Goal: Information Seeking & Learning: Learn about a topic

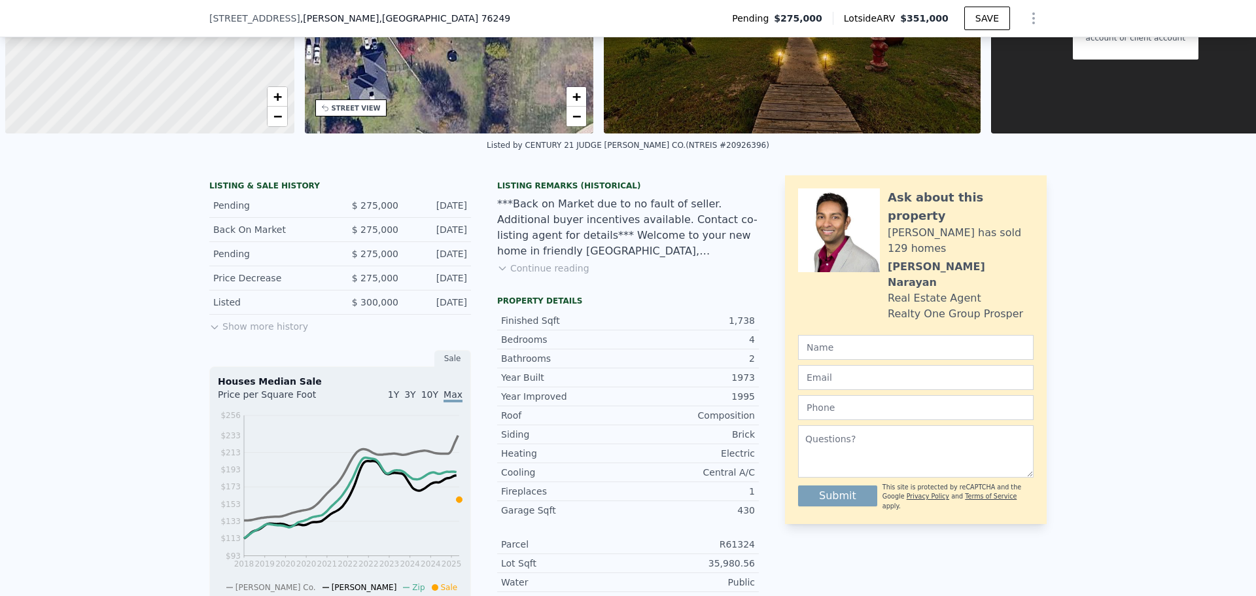
scroll to position [0, 5]
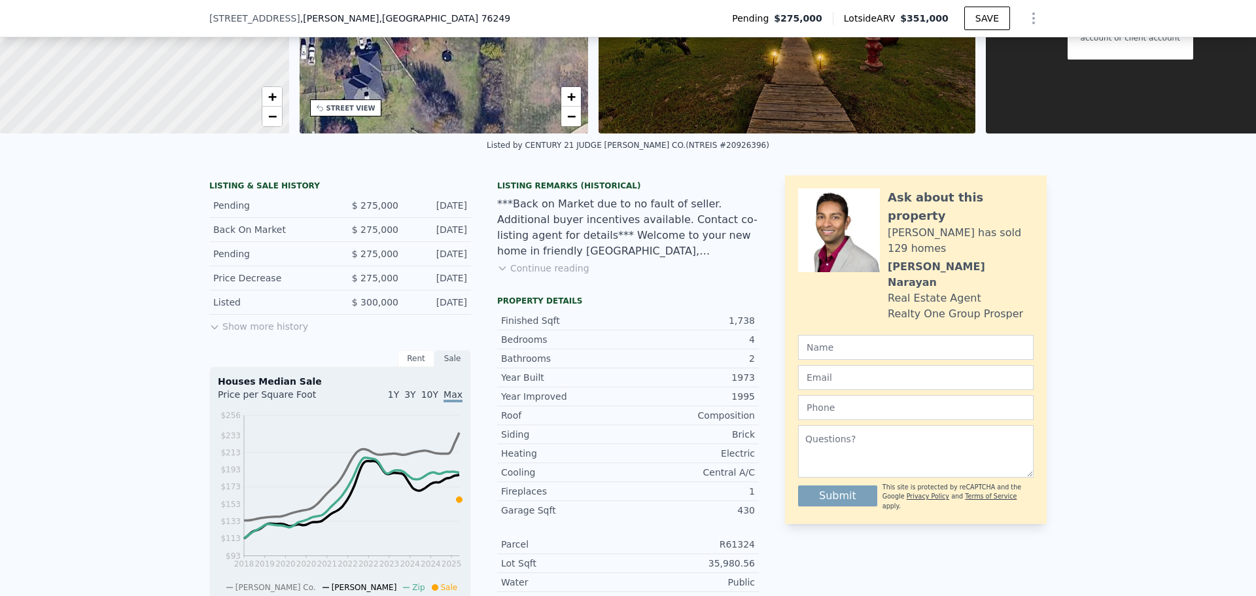
click at [775, 383] on div "LISTING & SALE HISTORY Pending $ 275,000 [DATE] Back On Market $ 275,000 [DATE]…" at bounding box center [627, 432] width 837 height 515
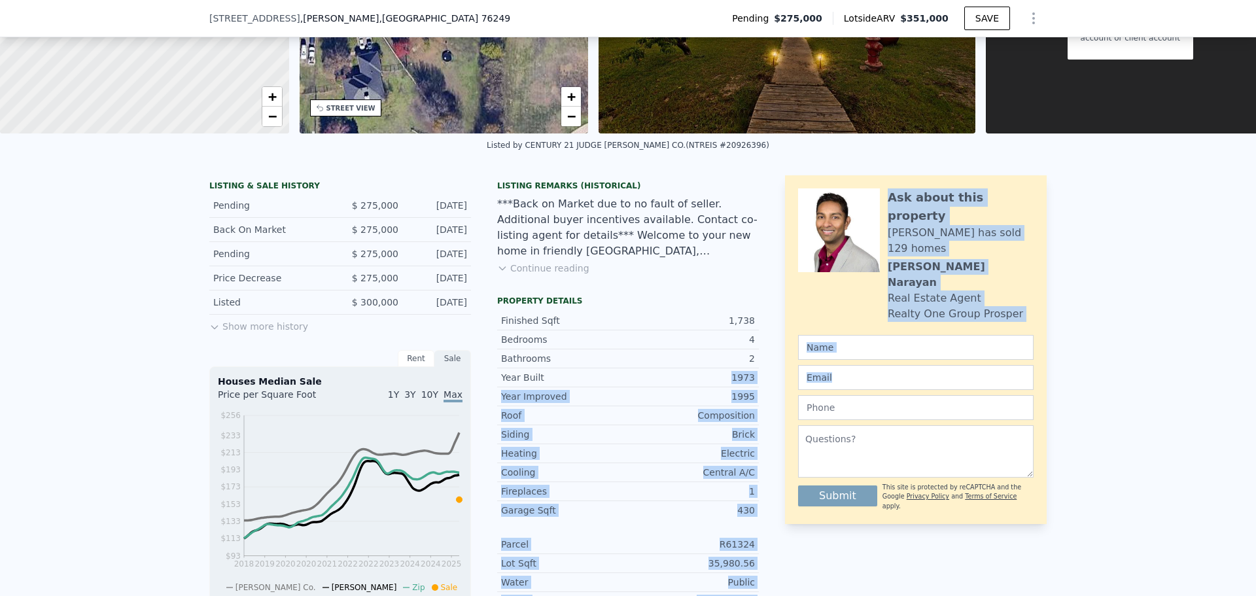
scroll to position [322, 0]
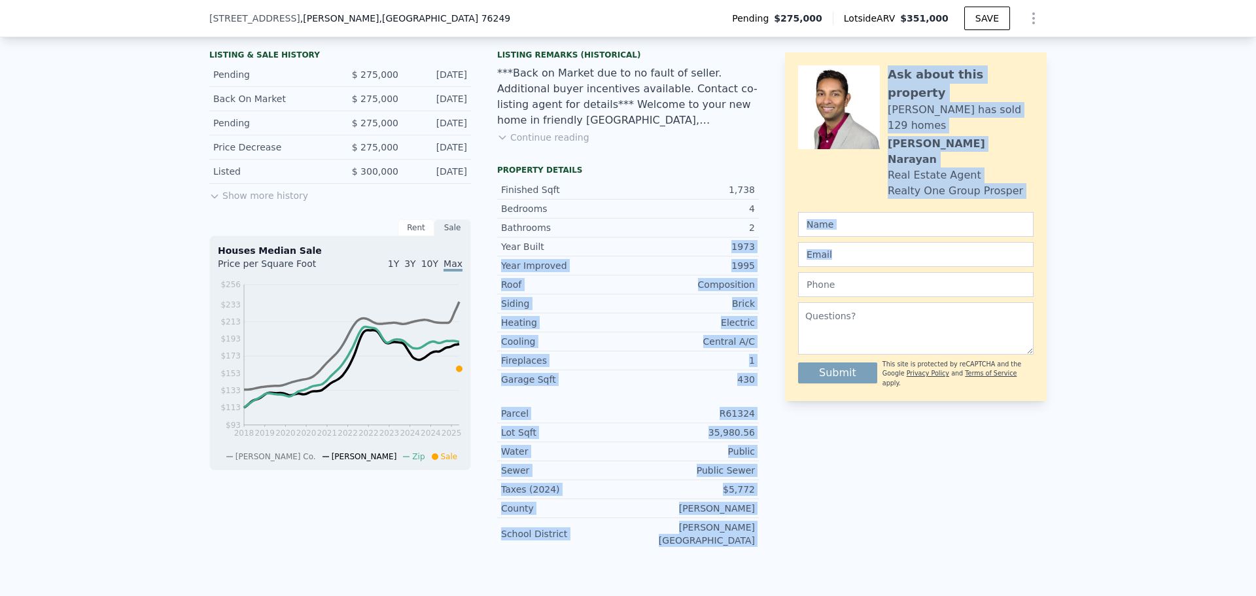
click at [686, 386] on div "430" at bounding box center [691, 379] width 127 height 13
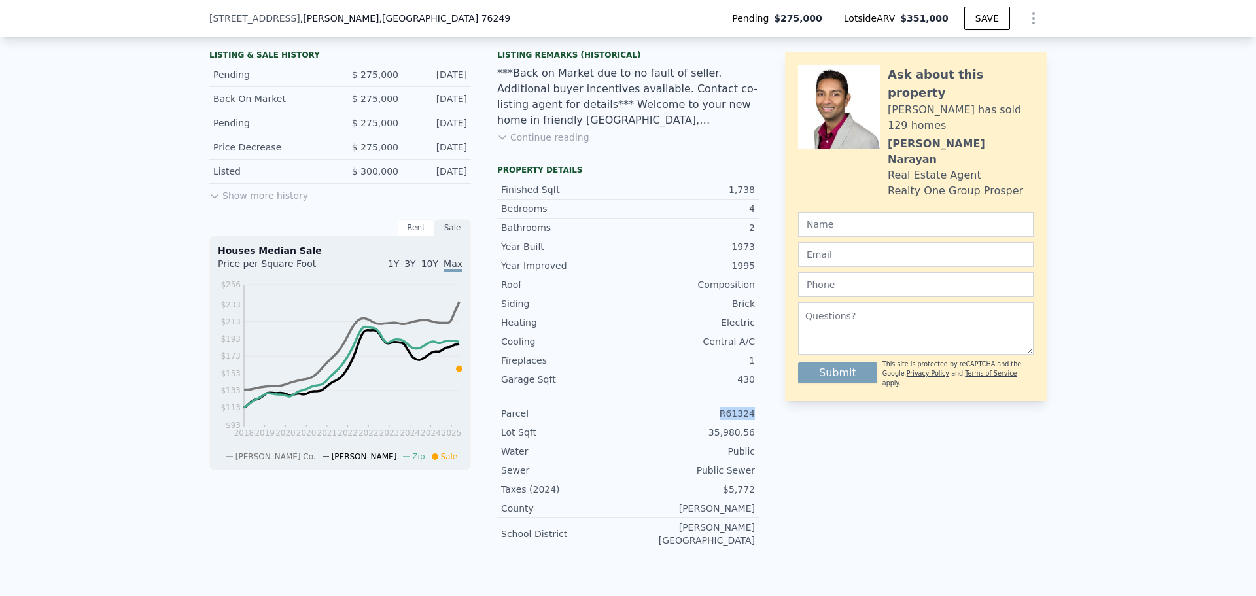
drag, startPoint x: 712, startPoint y: 423, endPoint x: 761, endPoint y: 421, distance: 49.1
click at [760, 421] on div "LISTING & SALE HISTORY Pending $ 275,000 [DATE] Back On Market $ 275,000 [DATE]…" at bounding box center [627, 301] width 837 height 515
click at [775, 417] on div "LISTING & SALE HISTORY Pending $ 275,000 [DATE] Back On Market $ 275,000 [DATE]…" at bounding box center [627, 301] width 837 height 515
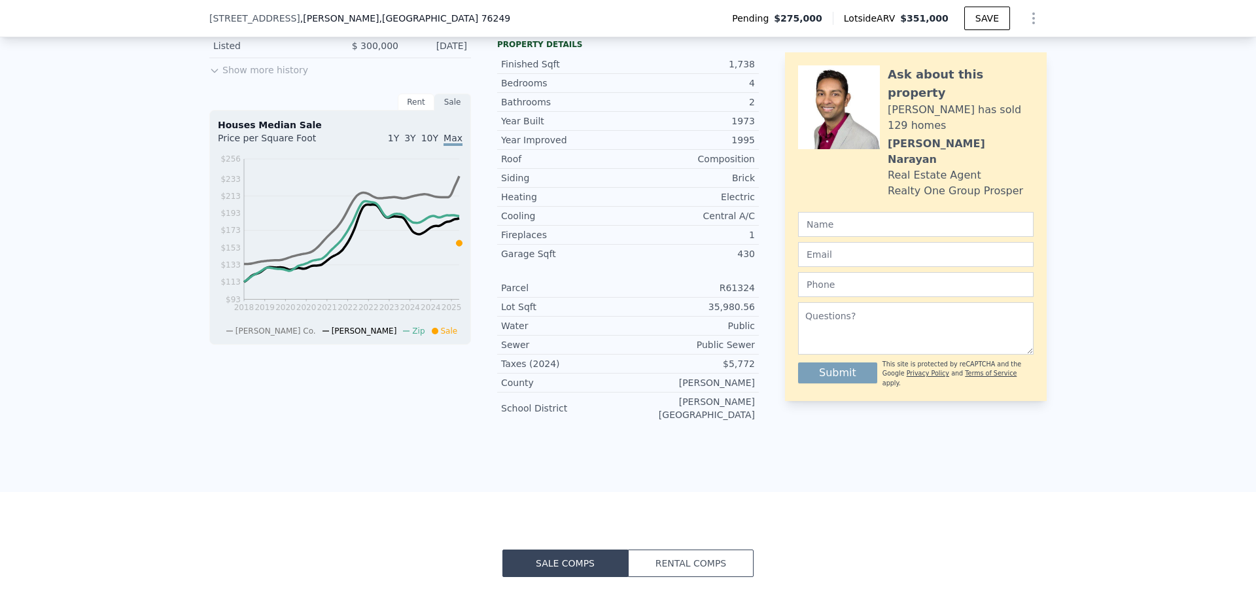
scroll to position [453, 0]
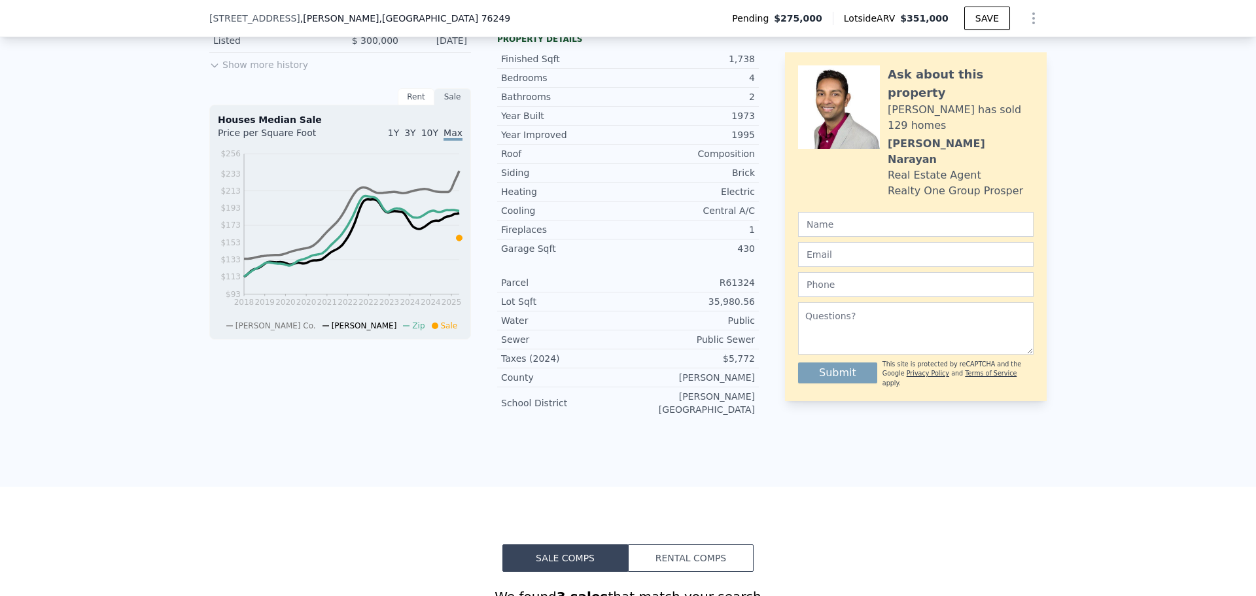
click at [736, 341] on div "Sewer Public Sewer" at bounding box center [628, 339] width 262 height 19
drag, startPoint x: 750, startPoint y: 351, endPoint x: 718, endPoint y: 346, distance: 32.5
click at [718, 346] on div "Public Sewer" at bounding box center [691, 339] width 127 height 13
drag, startPoint x: 762, startPoint y: 333, endPoint x: 723, endPoint y: 324, distance: 39.7
click at [723, 327] on div "LISTING & SALE HISTORY Pending $ 275,000 [DATE] Back On Market $ 275,000 [DATE]…" at bounding box center [627, 171] width 837 height 515
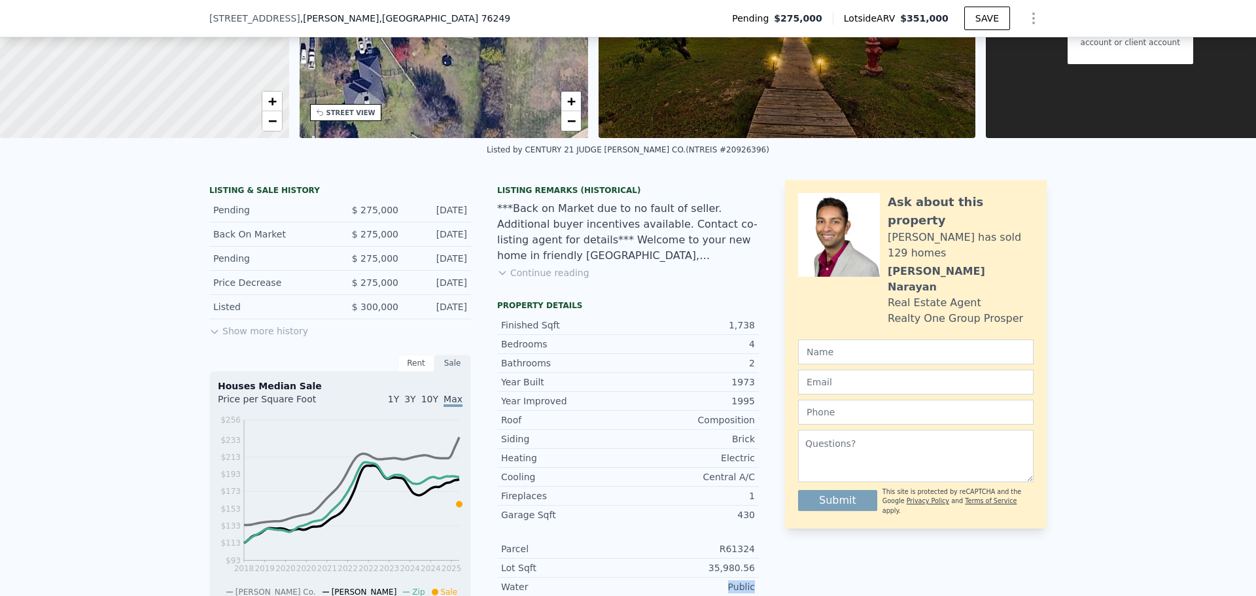
scroll to position [61, 0]
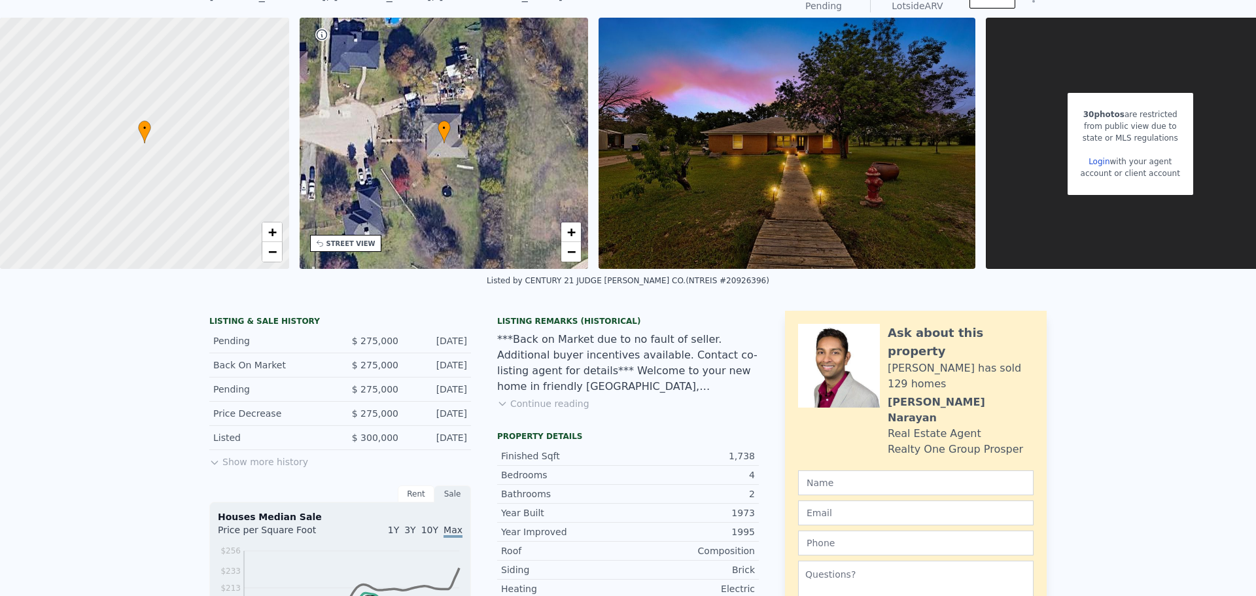
click at [376, 24] on div "• + −" at bounding box center [444, 143] width 289 height 251
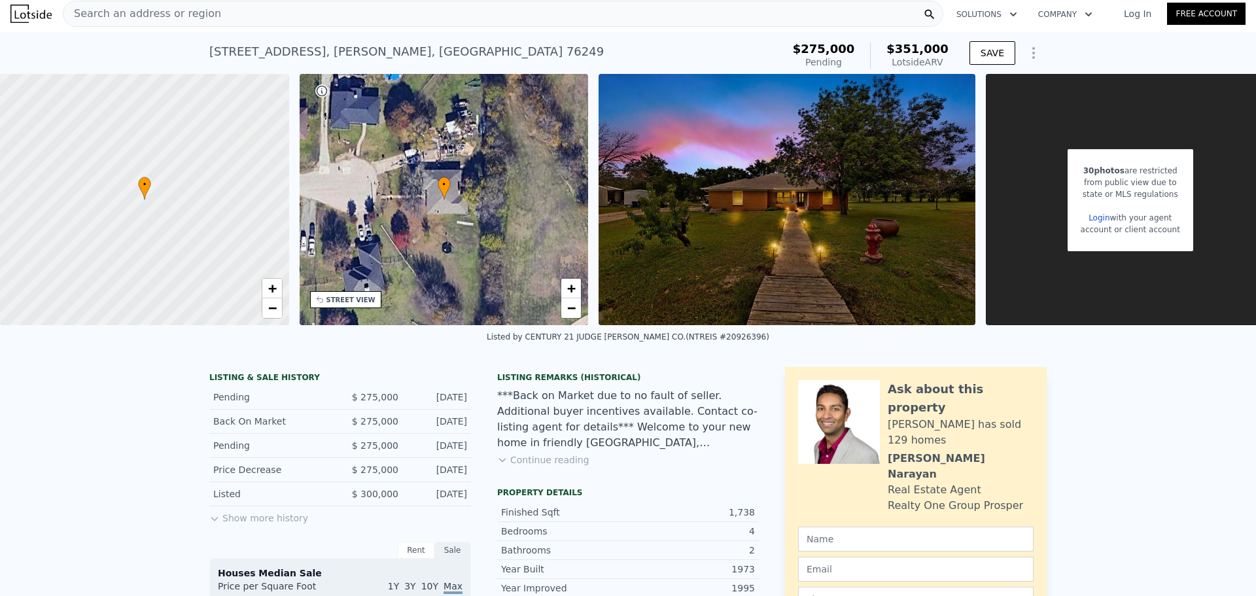
click at [409, 16] on div "Search an address or region" at bounding box center [503, 14] width 880 height 26
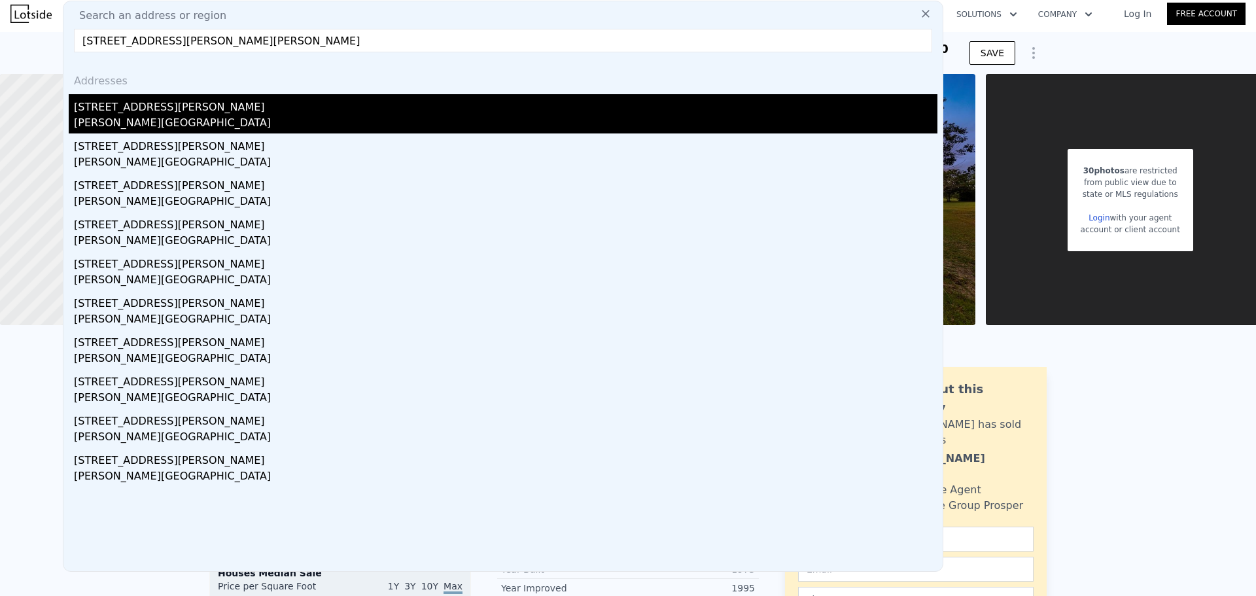
type input "[STREET_ADDRESS][PERSON_NAME][PERSON_NAME]"
click at [152, 111] on div "[STREET_ADDRESS][PERSON_NAME]" at bounding box center [505, 104] width 863 height 21
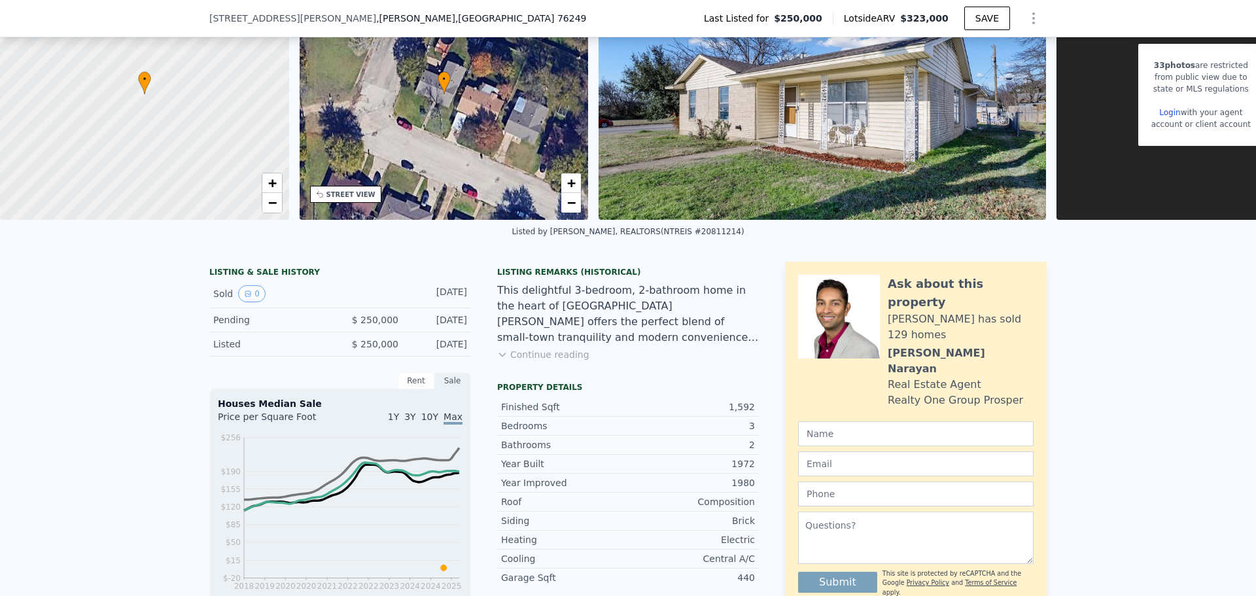
scroll to position [196, 0]
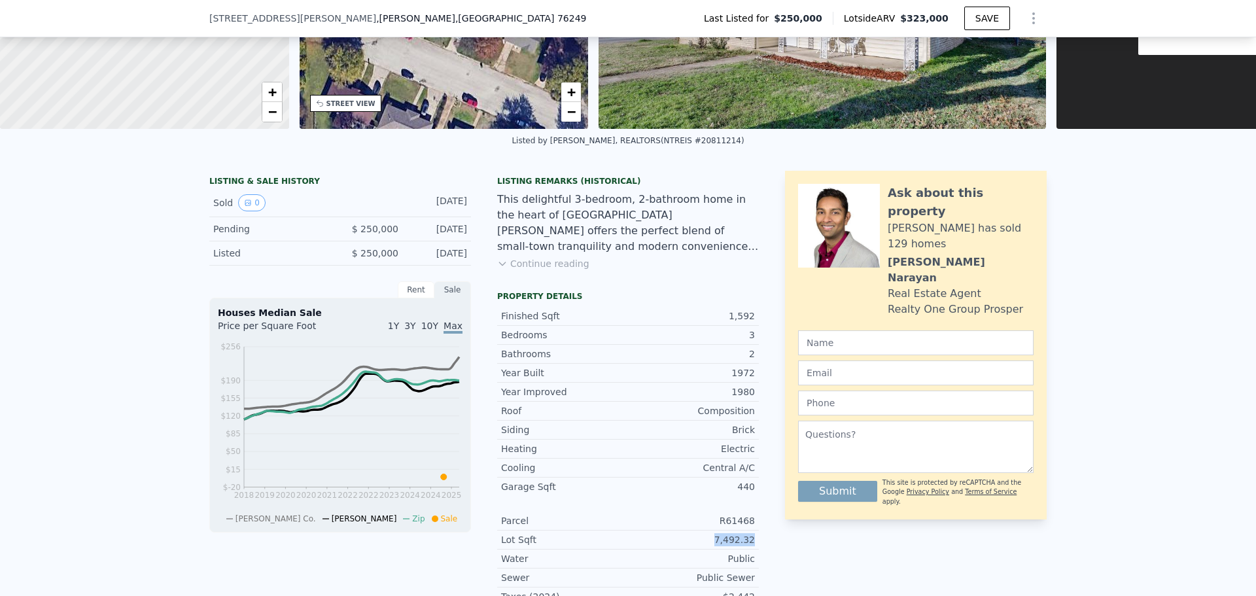
drag, startPoint x: 715, startPoint y: 549, endPoint x: 758, endPoint y: 554, distance: 42.8
click at [758, 554] on div "LISTING & SALE HISTORY Sold 0 [DATE] Pending $ 250,000 [DATE] Listed $ 250,000 …" at bounding box center [627, 419] width 837 height 497
copy div "7,492.32"
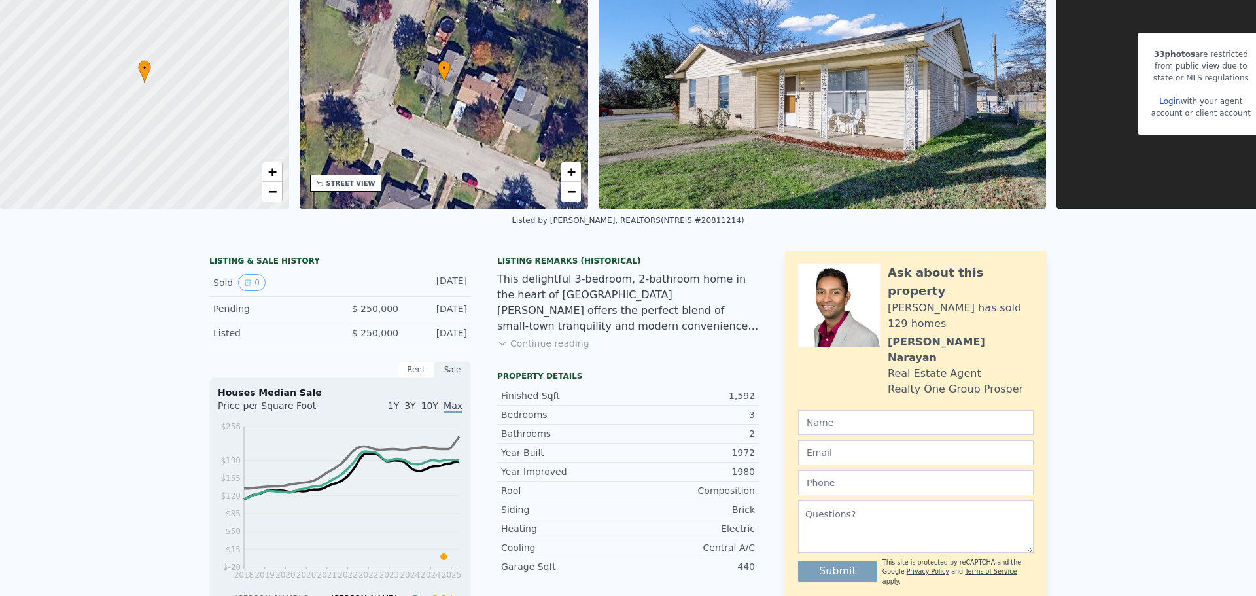
scroll to position [5, 0]
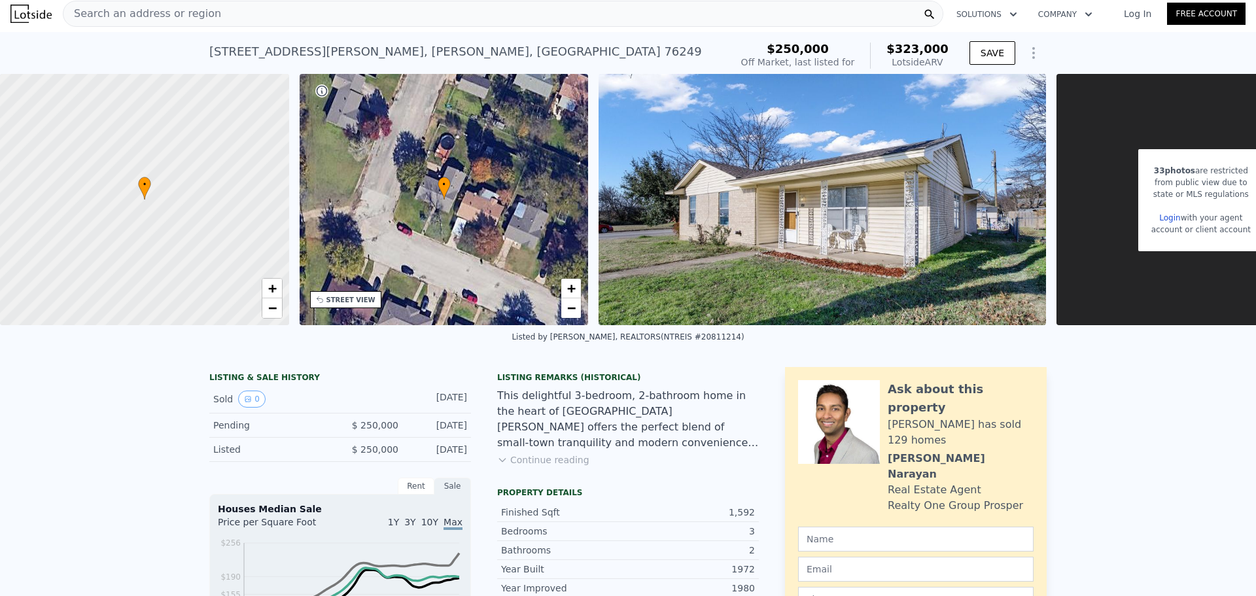
click at [312, 16] on div "Search an address or region" at bounding box center [503, 14] width 880 height 26
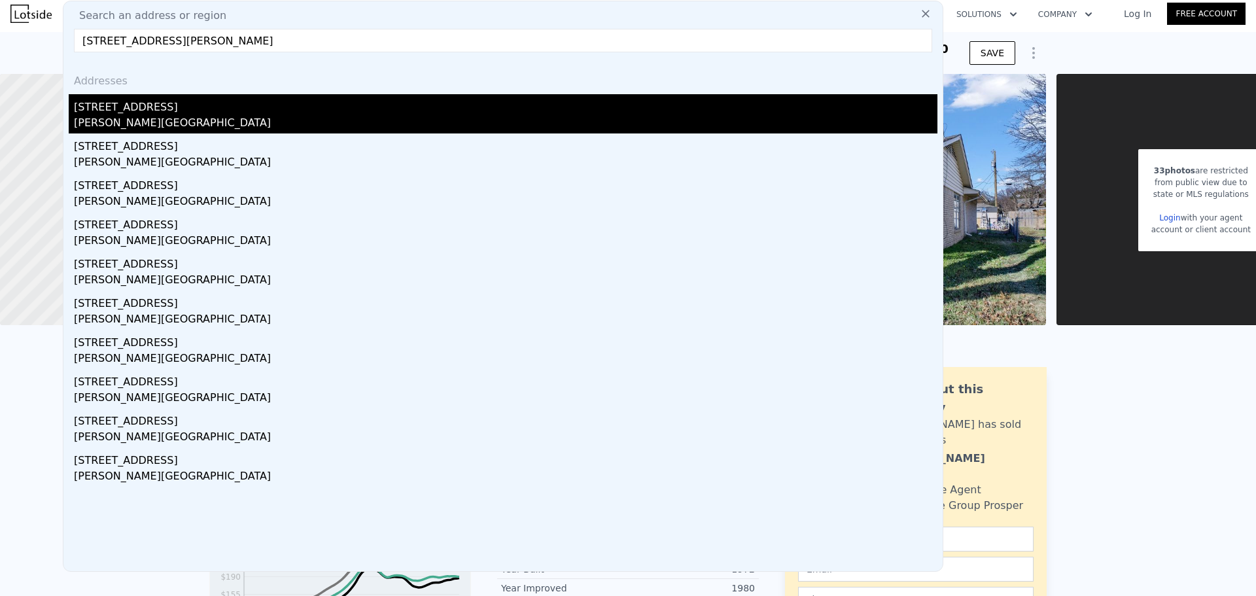
type input "[STREET_ADDRESS][PERSON_NAME]"
click at [144, 113] on div "[STREET_ADDRESS]" at bounding box center [505, 104] width 863 height 21
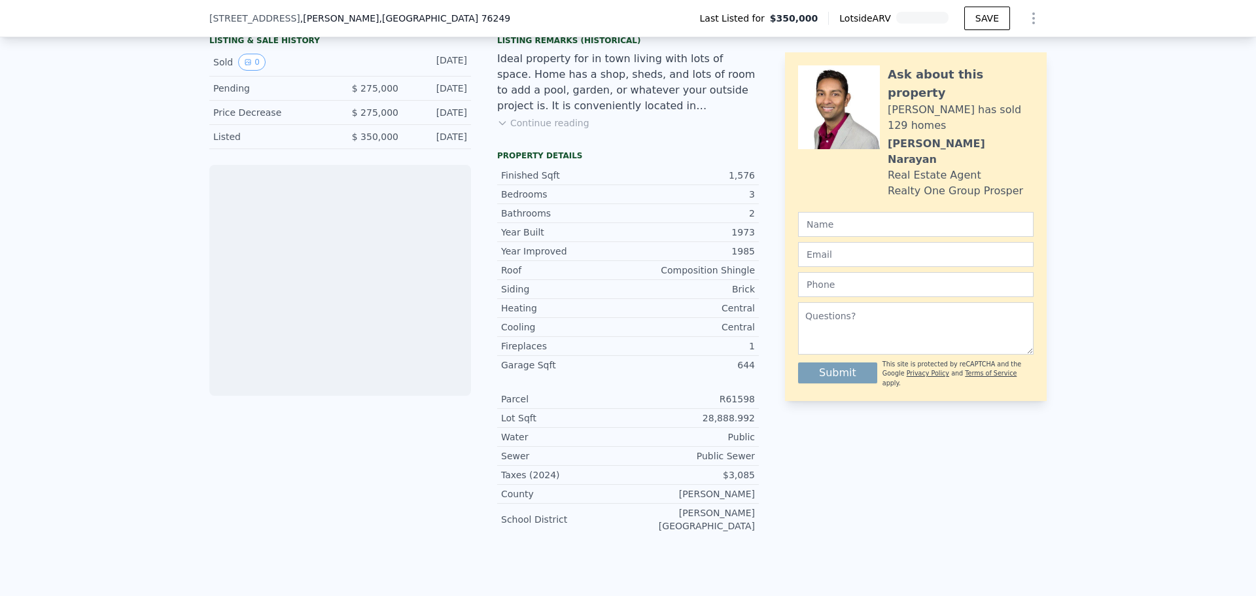
scroll to position [0, 5]
drag, startPoint x: 706, startPoint y: 428, endPoint x: 752, endPoint y: 428, distance: 45.8
click at [752, 428] on div "Lot Sqft 28,888.992" at bounding box center [628, 418] width 262 height 19
copy div "28,888.992"
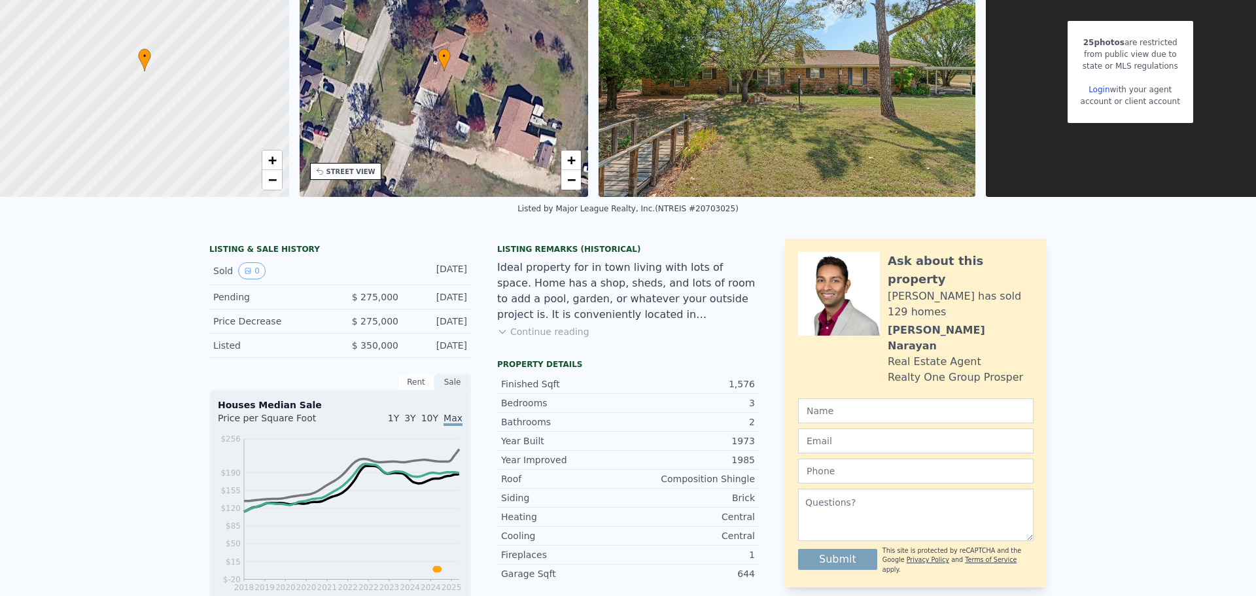
scroll to position [0, 0]
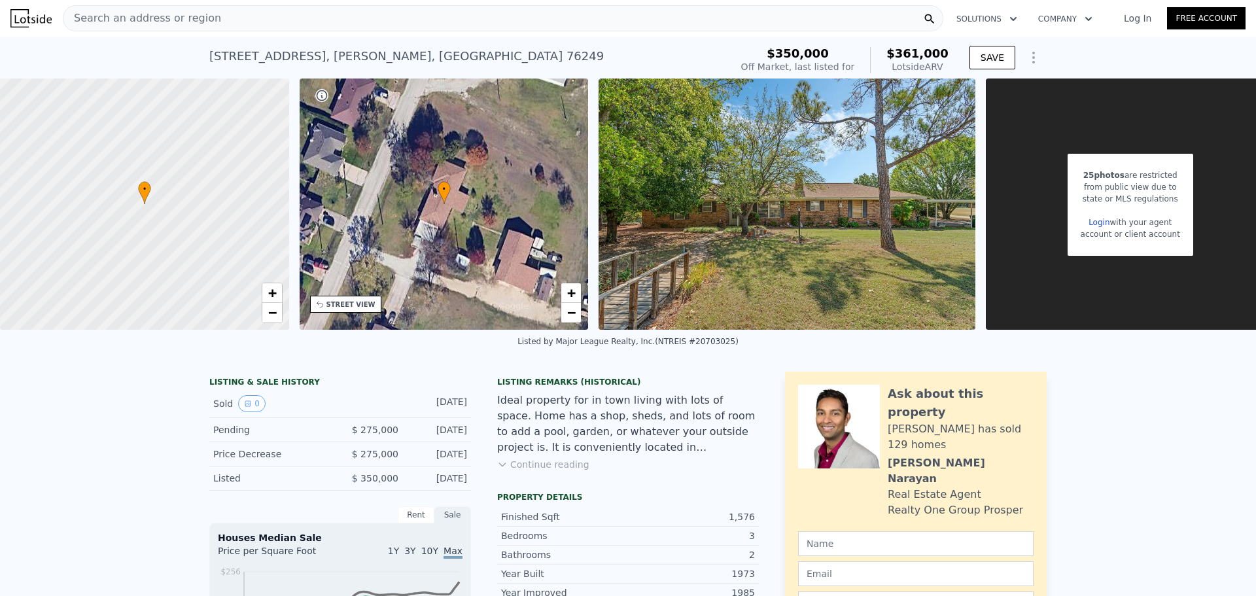
click at [324, 33] on div "Search an address or region Solutions Company Open main menu Log In Free Account" at bounding box center [627, 18] width 1235 height 31
click at [323, 26] on div "Search an address or region" at bounding box center [503, 18] width 880 height 26
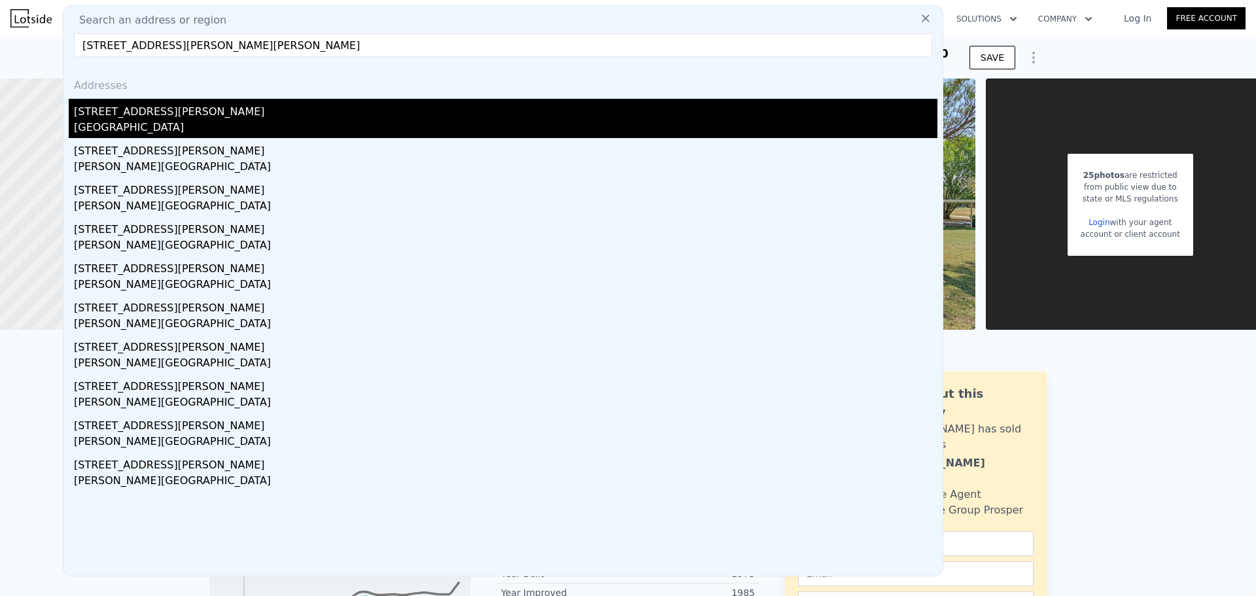
type input "[STREET_ADDRESS][PERSON_NAME][PERSON_NAME]"
click at [227, 118] on div "[STREET_ADDRESS][PERSON_NAME]" at bounding box center [505, 109] width 863 height 21
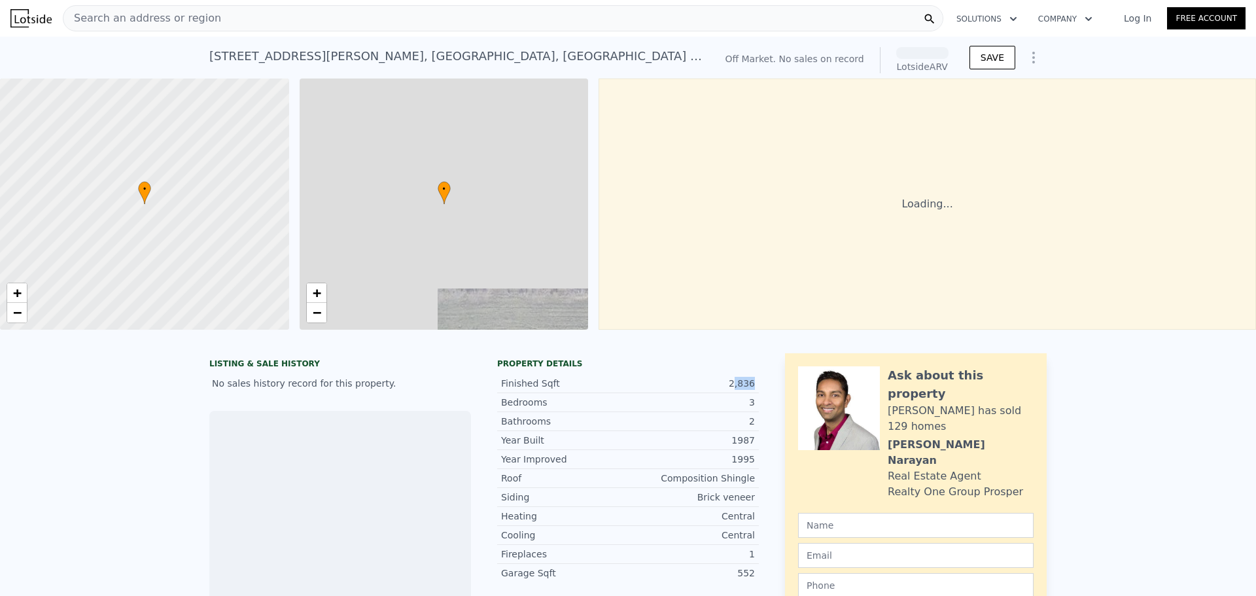
drag, startPoint x: 734, startPoint y: 392, endPoint x: 753, endPoint y: 391, distance: 19.0
click at [753, 391] on div "Finished Sqft 2,836" at bounding box center [628, 383] width 262 height 19
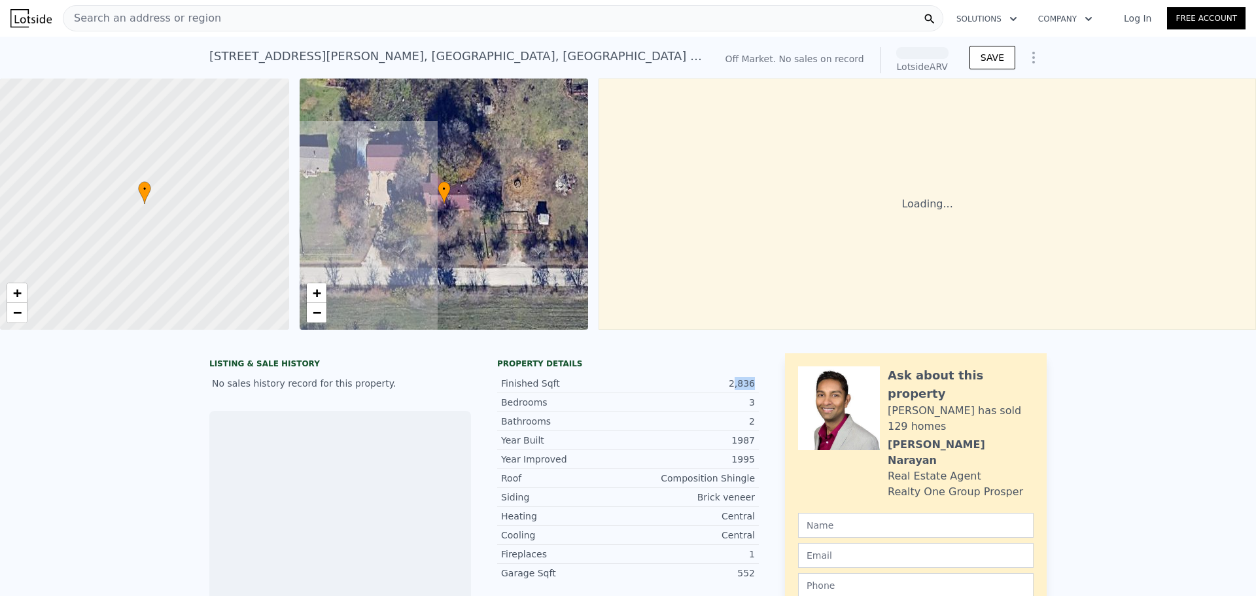
click at [754, 391] on div "Finished Sqft 2,836" at bounding box center [628, 383] width 262 height 19
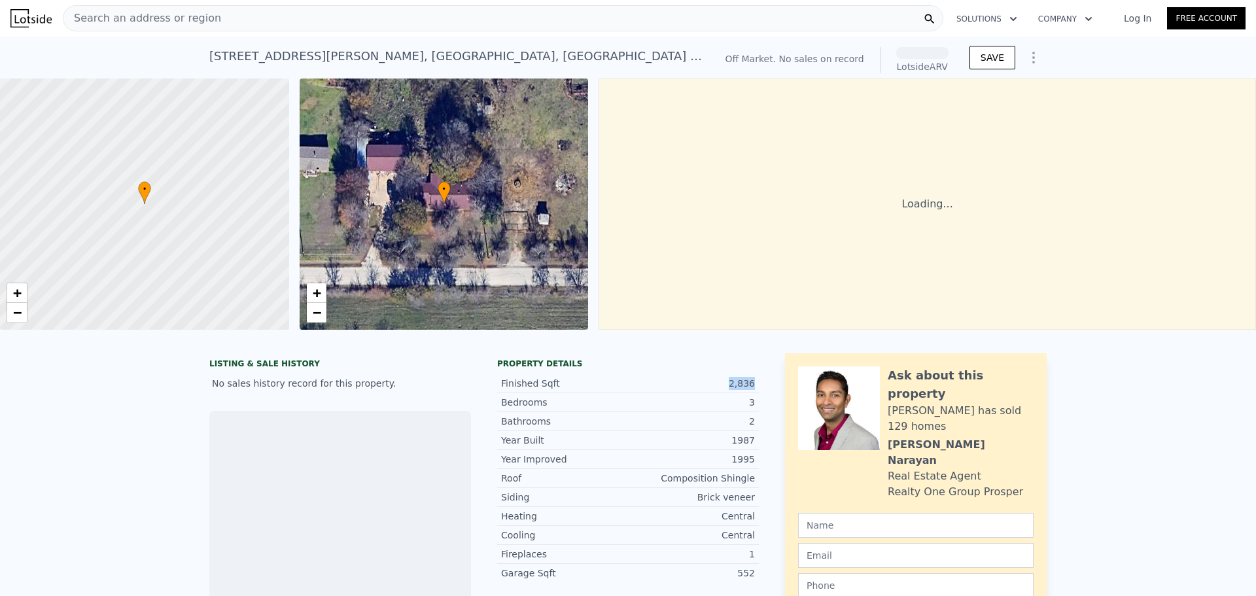
drag, startPoint x: 759, startPoint y: 392, endPoint x: 717, endPoint y: 392, distance: 42.5
click at [717, 392] on div "LISTING & SALE HISTORY No sales history record for this property. Loan history …" at bounding box center [627, 603] width 837 height 500
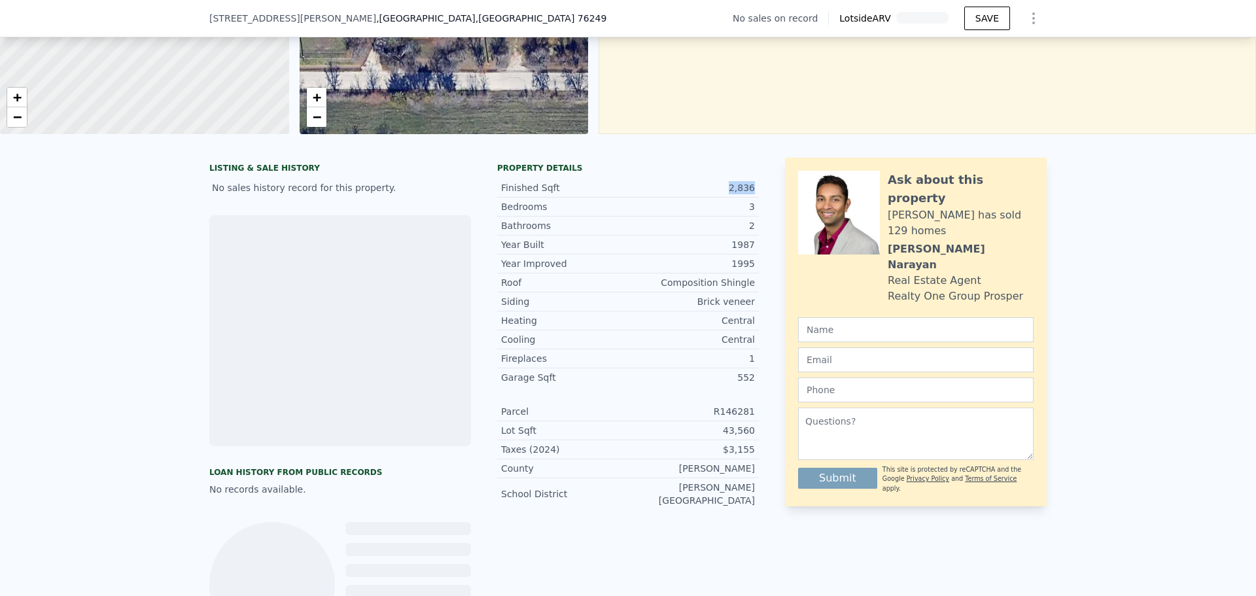
scroll to position [192, 0]
copy div "2,836"
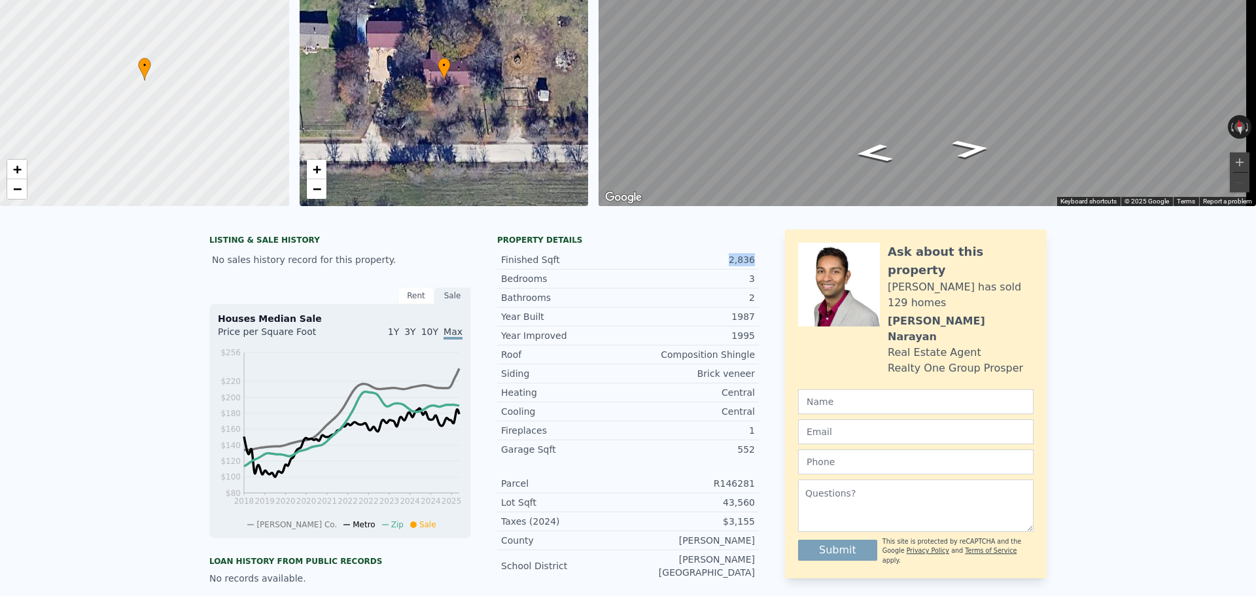
scroll to position [0, 0]
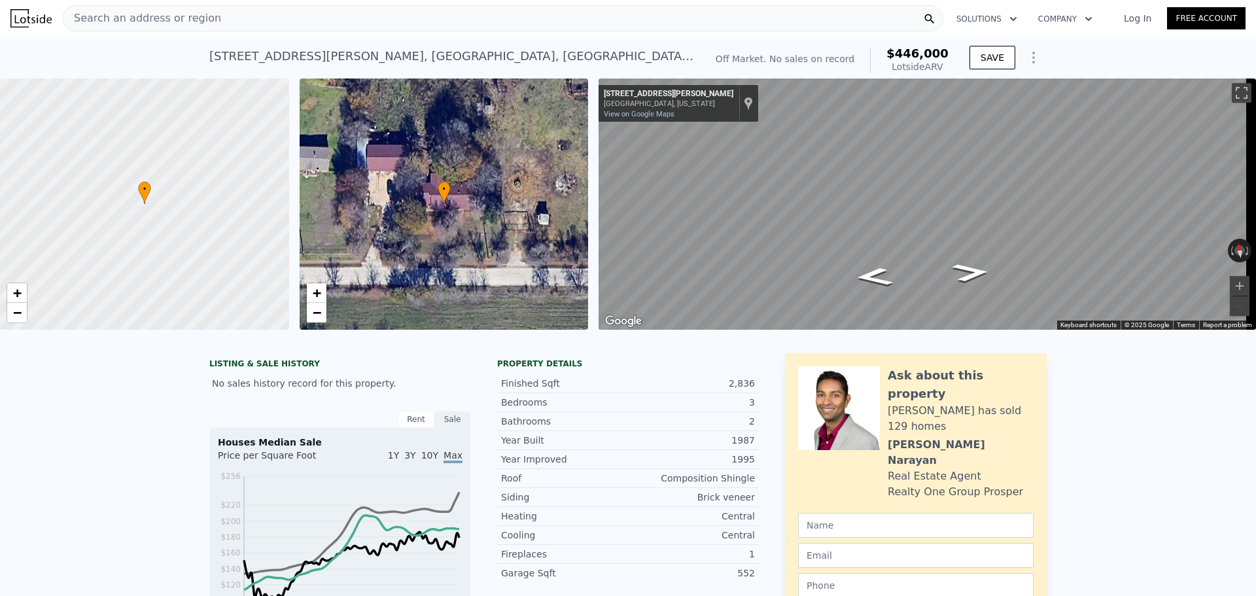
click at [446, 20] on div "Search an address or region" at bounding box center [503, 18] width 880 height 26
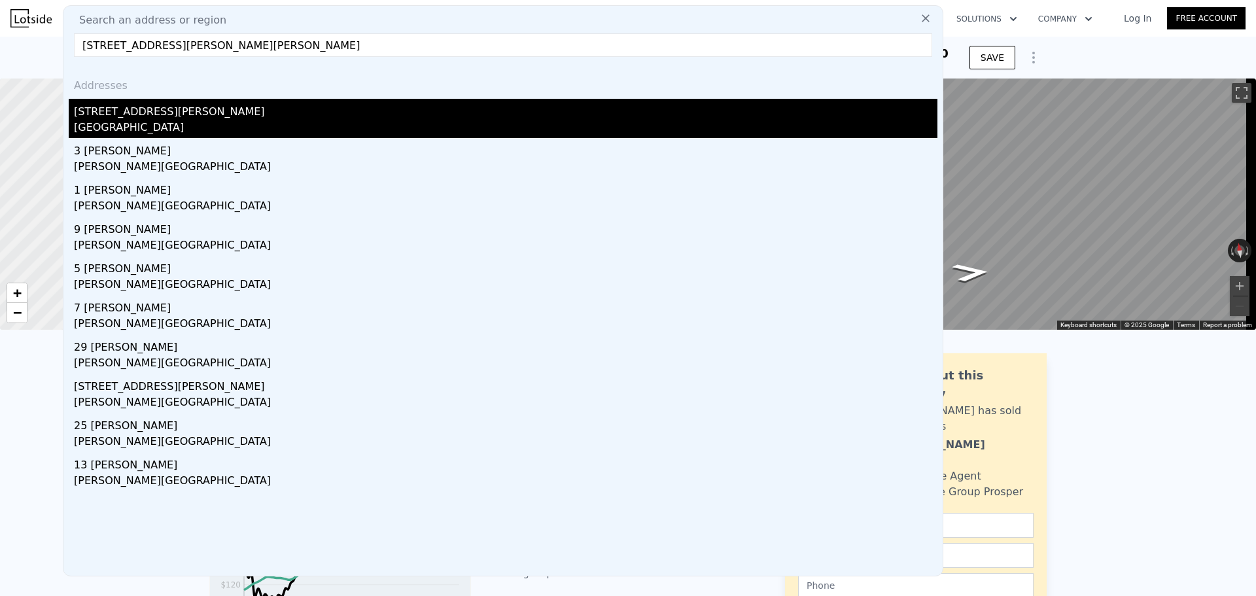
type input "[STREET_ADDRESS][PERSON_NAME][PERSON_NAME]"
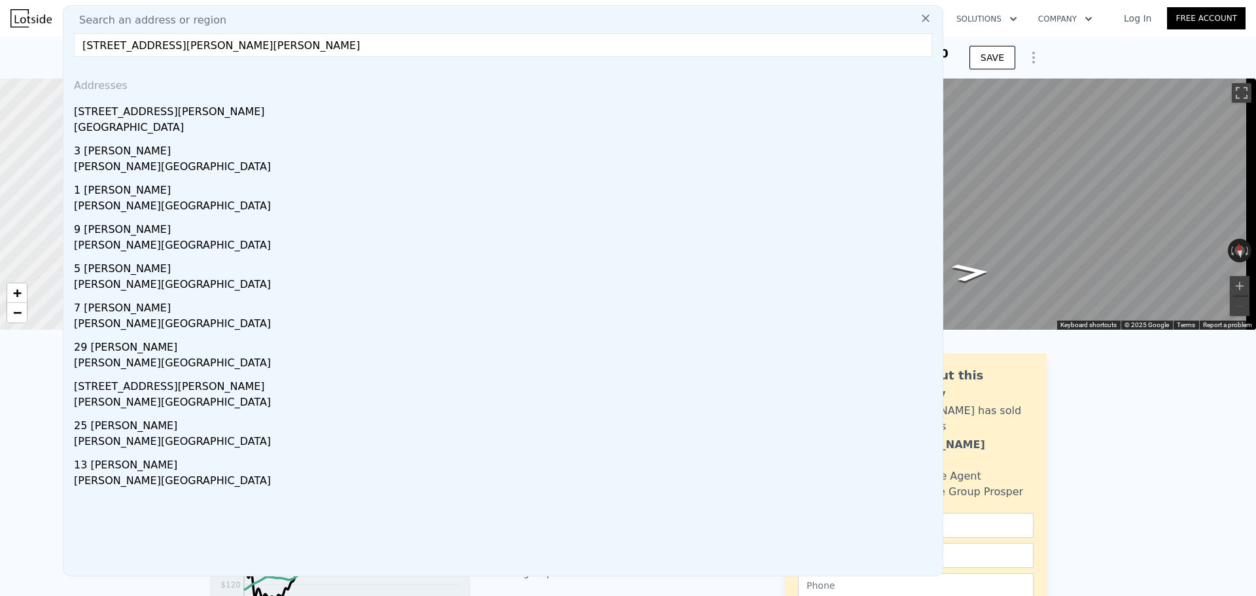
drag, startPoint x: 384, startPoint y: 118, endPoint x: 580, endPoint y: 159, distance: 199.8
click at [384, 118] on div "[STREET_ADDRESS][PERSON_NAME]" at bounding box center [505, 109] width 863 height 21
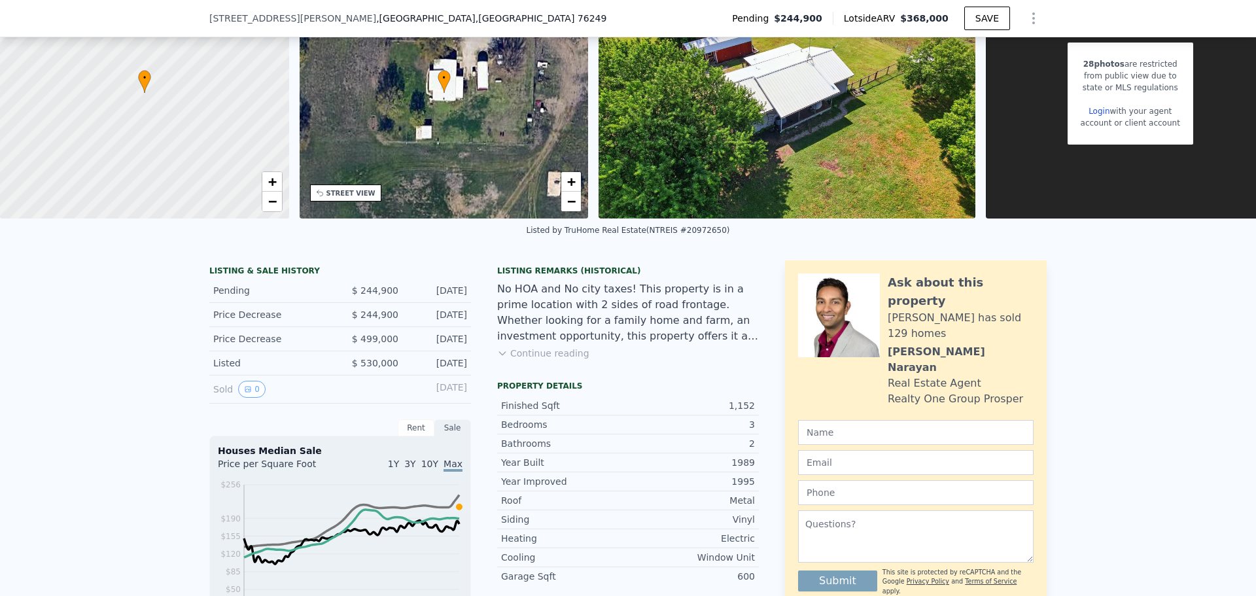
scroll to position [453, 0]
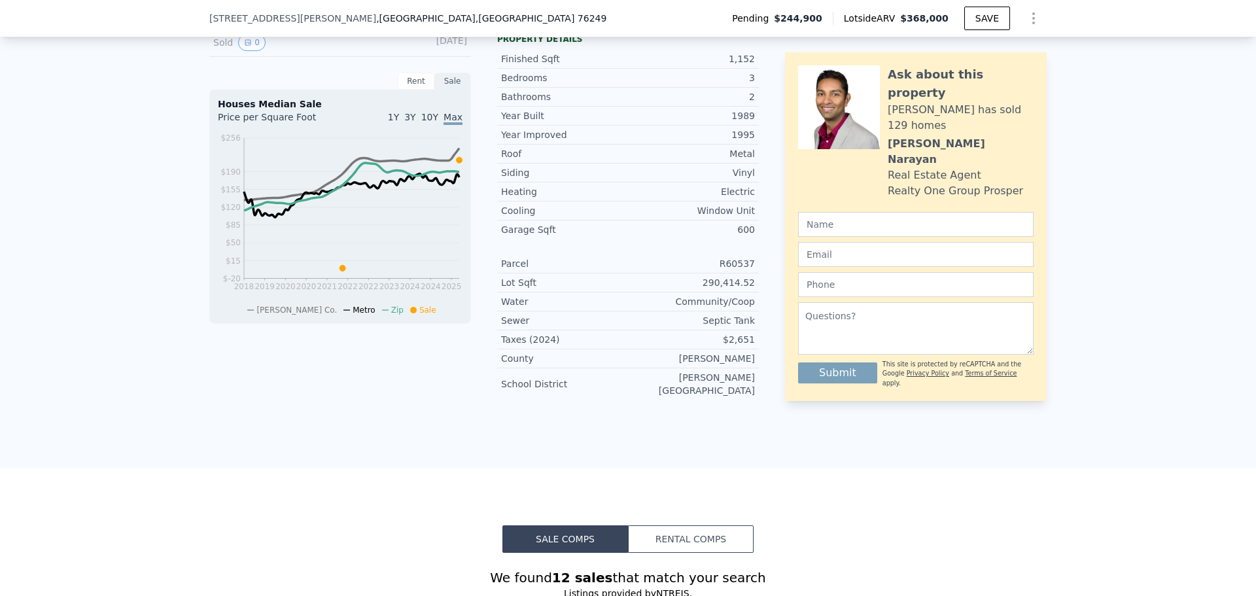
click at [741, 236] on div "600" at bounding box center [691, 229] width 127 height 13
copy div "600"
drag, startPoint x: 758, startPoint y: 283, endPoint x: 727, endPoint y: 286, distance: 30.9
click at [727, 286] on div "LISTING & SALE HISTORY Pending $ 244,900 [DATE] Price Decrease $ 244,900 [DATE]…" at bounding box center [627, 162] width 837 height 497
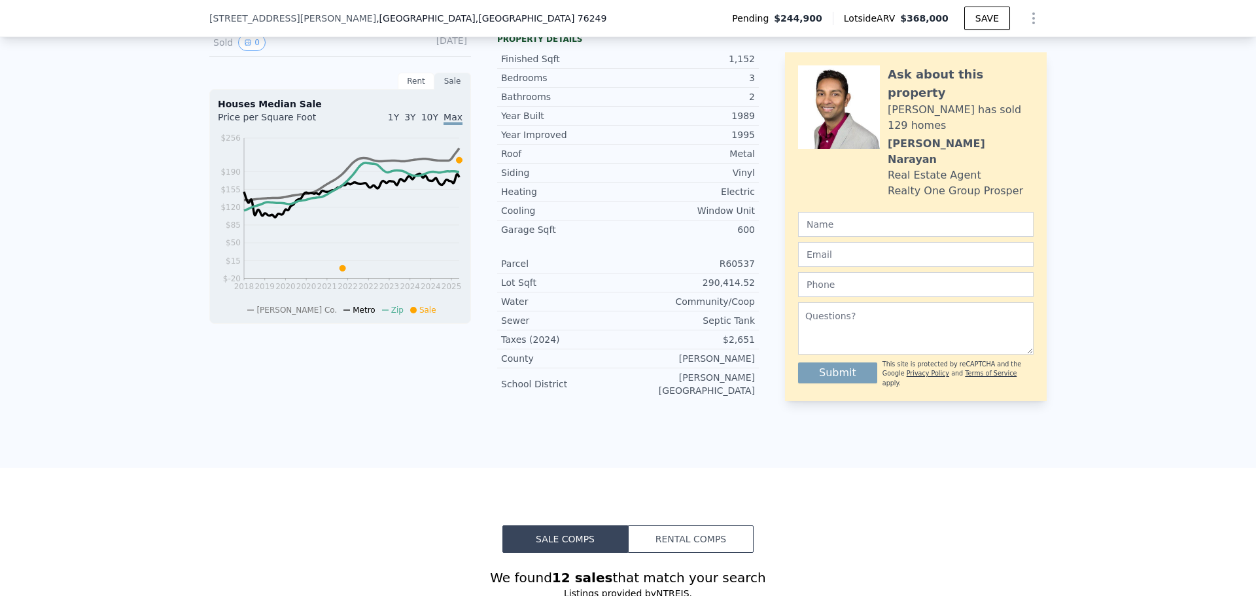
click at [753, 292] on div "Lot Sqft 290,414.52" at bounding box center [628, 282] width 262 height 19
drag, startPoint x: 754, startPoint y: 294, endPoint x: 711, endPoint y: 294, distance: 42.5
click at [711, 292] on div "Lot Sqft 290,414.52" at bounding box center [628, 282] width 262 height 19
copy div "290,414.52"
click at [716, 324] on div "Septic Tank" at bounding box center [691, 320] width 127 height 13
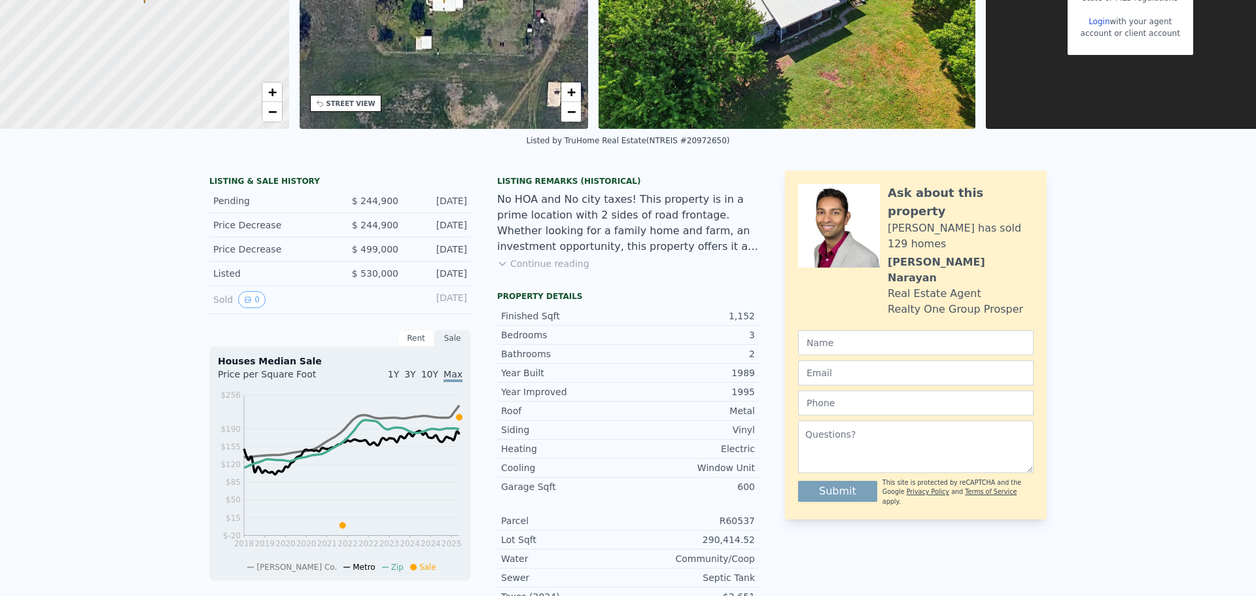
scroll to position [0, 0]
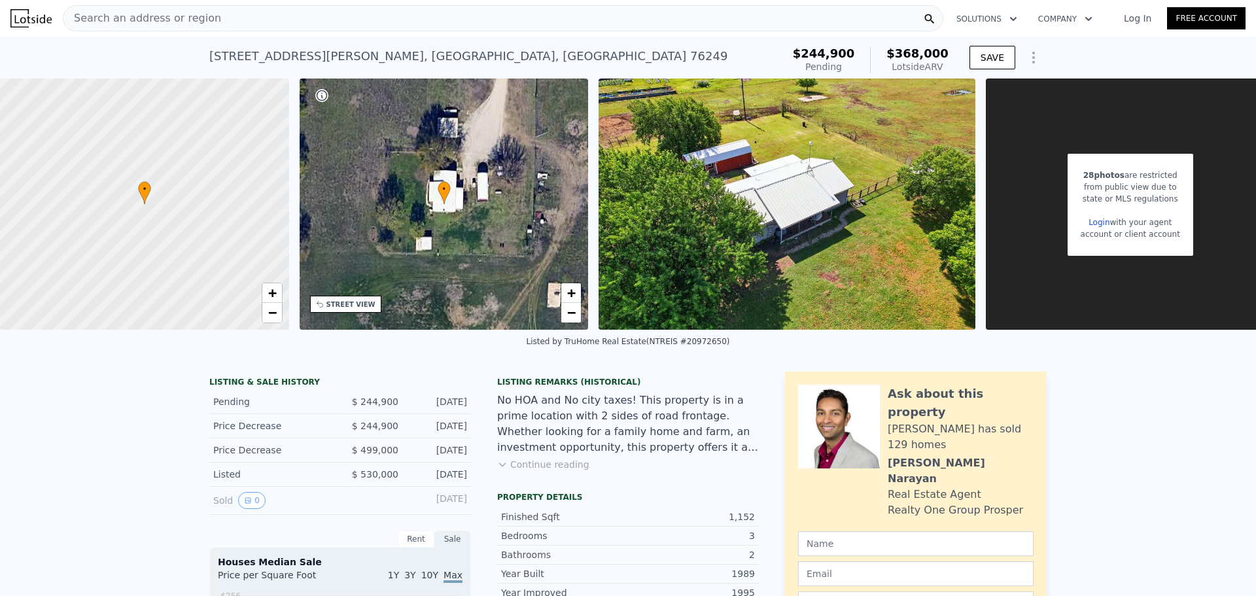
click at [360, 20] on div "Search an address or region" at bounding box center [503, 18] width 880 height 26
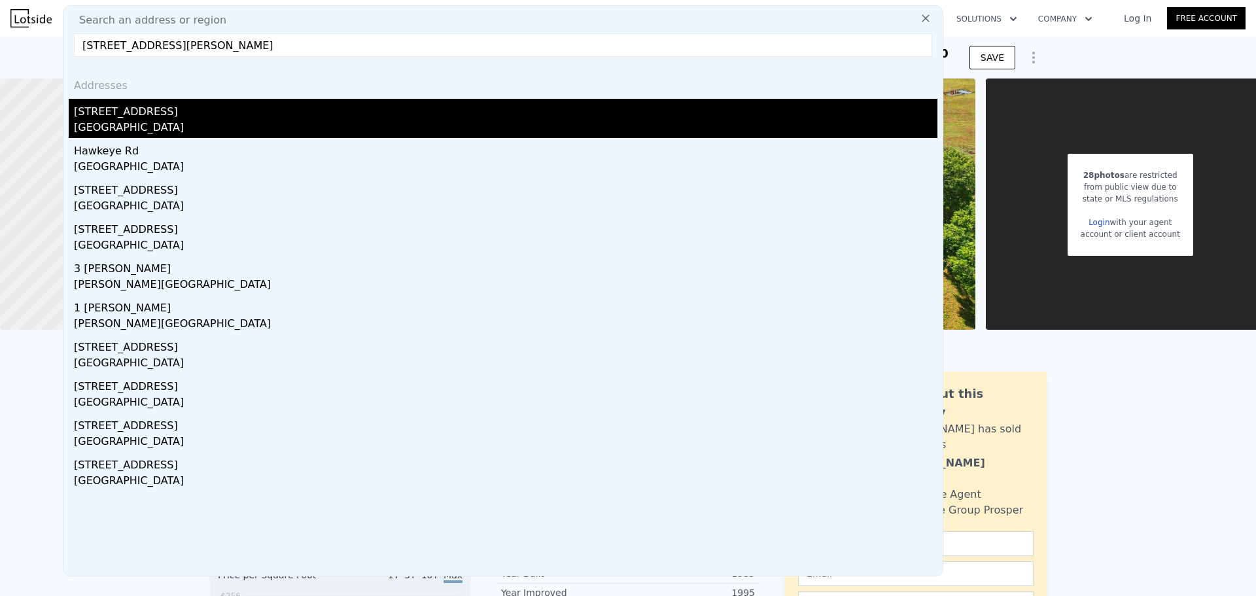
type input "[STREET_ADDRESS][PERSON_NAME]"
click at [340, 104] on div "[STREET_ADDRESS]" at bounding box center [505, 109] width 863 height 21
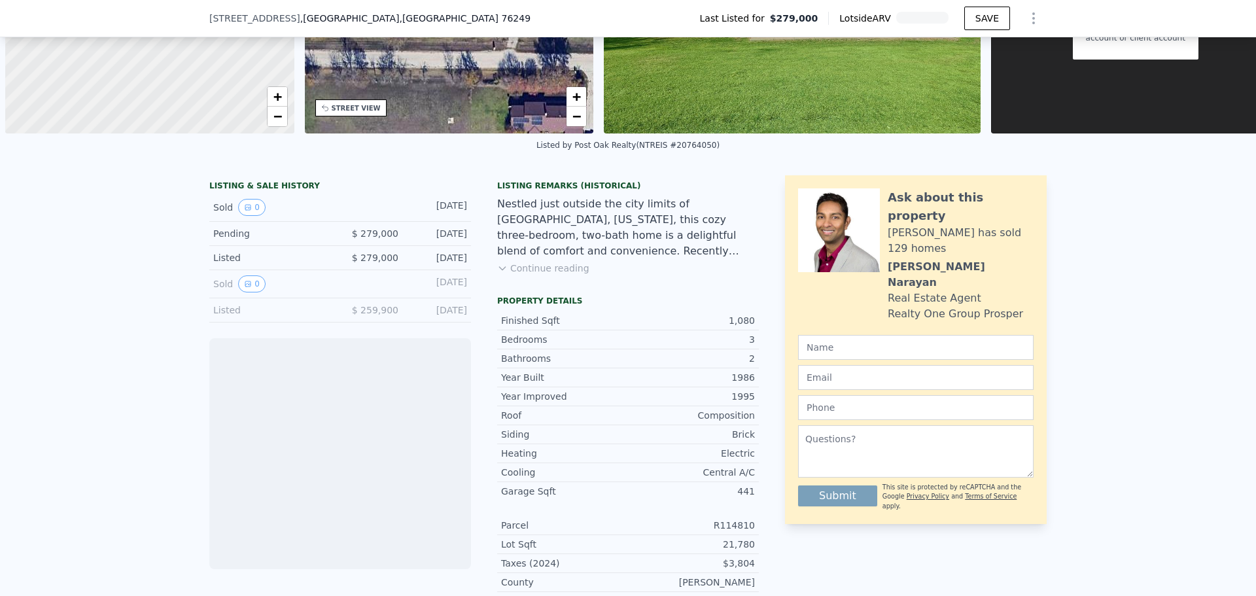
scroll to position [0, 5]
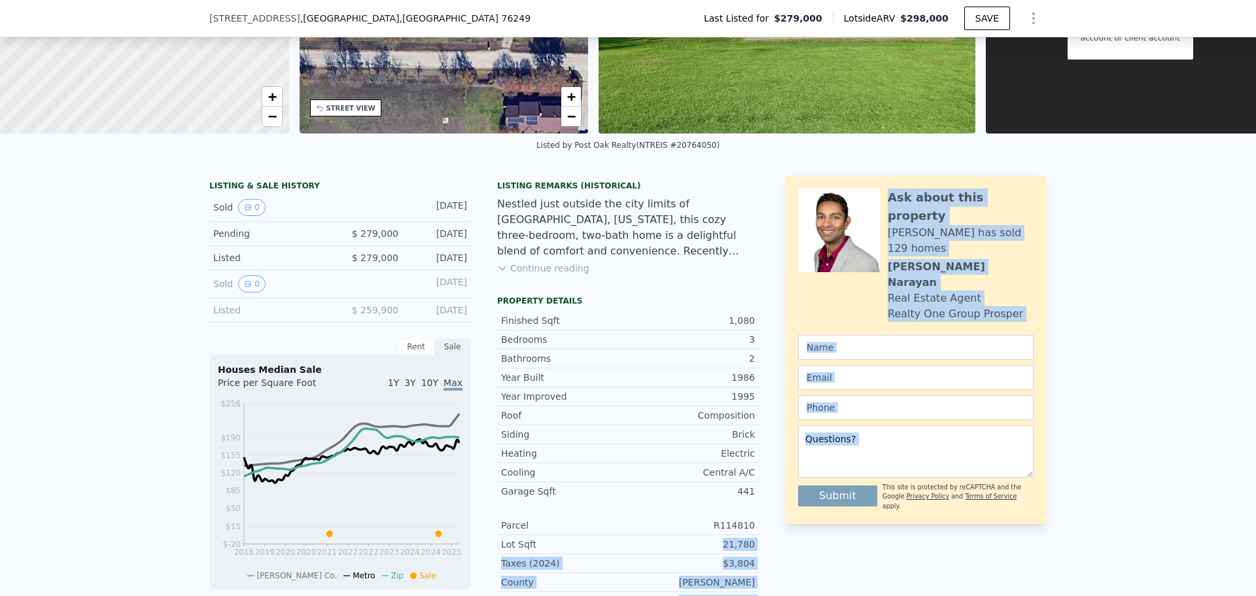
drag, startPoint x: 725, startPoint y: 554, endPoint x: 778, endPoint y: 557, distance: 53.7
click at [777, 557] on div "LISTING & SALE HISTORY Sold 0 [DATE] Pending $ 279,000 [DATE] Listed $ 279,000 …" at bounding box center [627, 404] width 837 height 459
copy div "21,780 Taxes (2024) $3,804 County Denton School District [PERSON_NAME] Independ…"
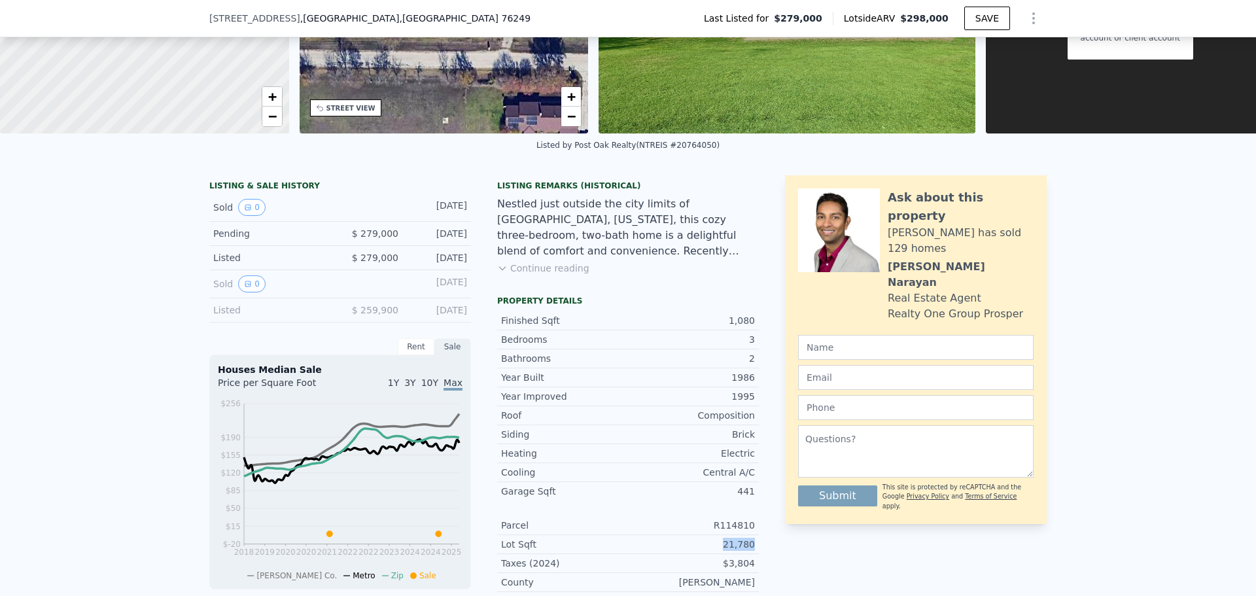
click at [753, 554] on div "Lot Sqft 21,780" at bounding box center [628, 544] width 262 height 19
copy div "21,780"
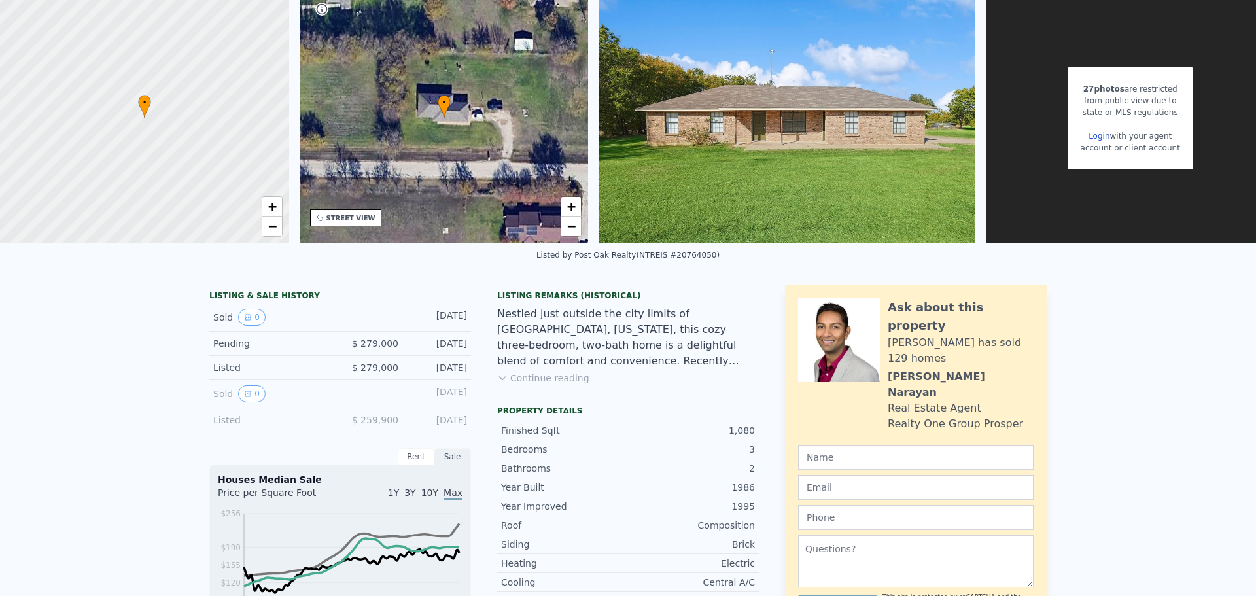
scroll to position [5, 0]
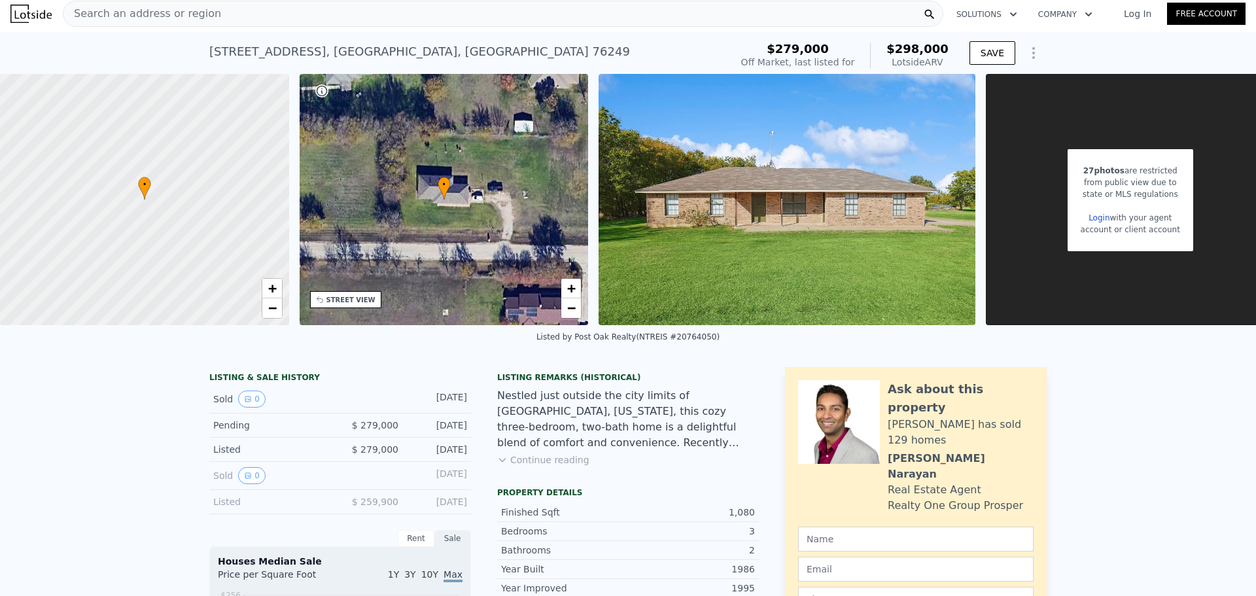
click at [337, 16] on div "Search an address or region" at bounding box center [503, 14] width 880 height 26
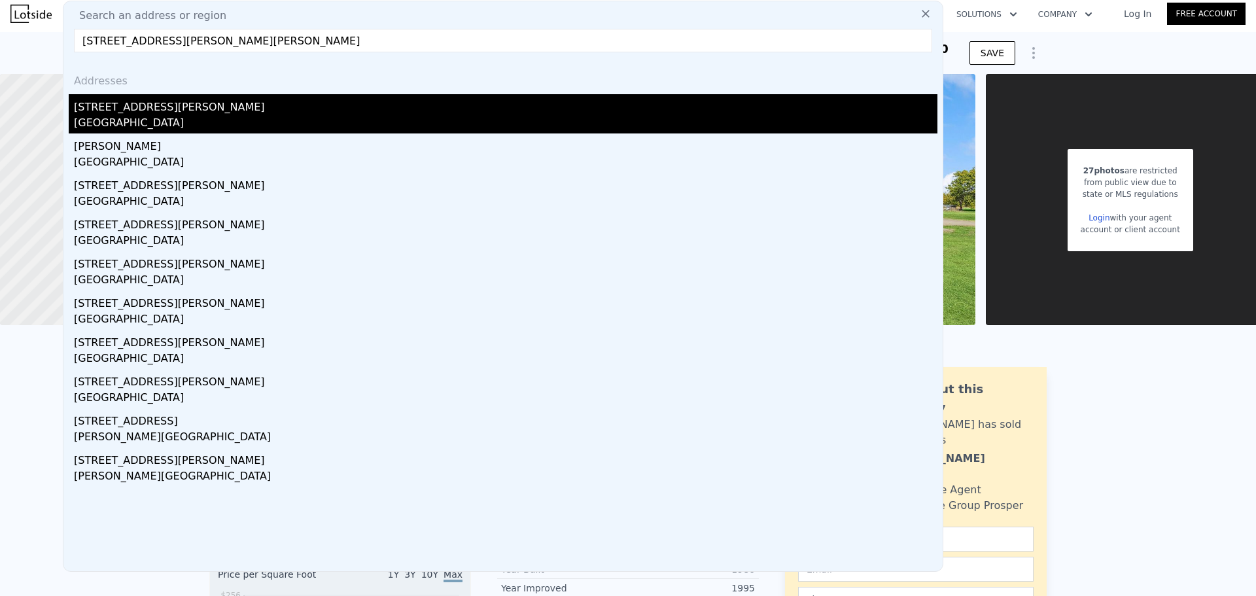
type input "[STREET_ADDRESS][PERSON_NAME][PERSON_NAME]"
click at [290, 99] on div "[STREET_ADDRESS][PERSON_NAME]" at bounding box center [505, 104] width 863 height 21
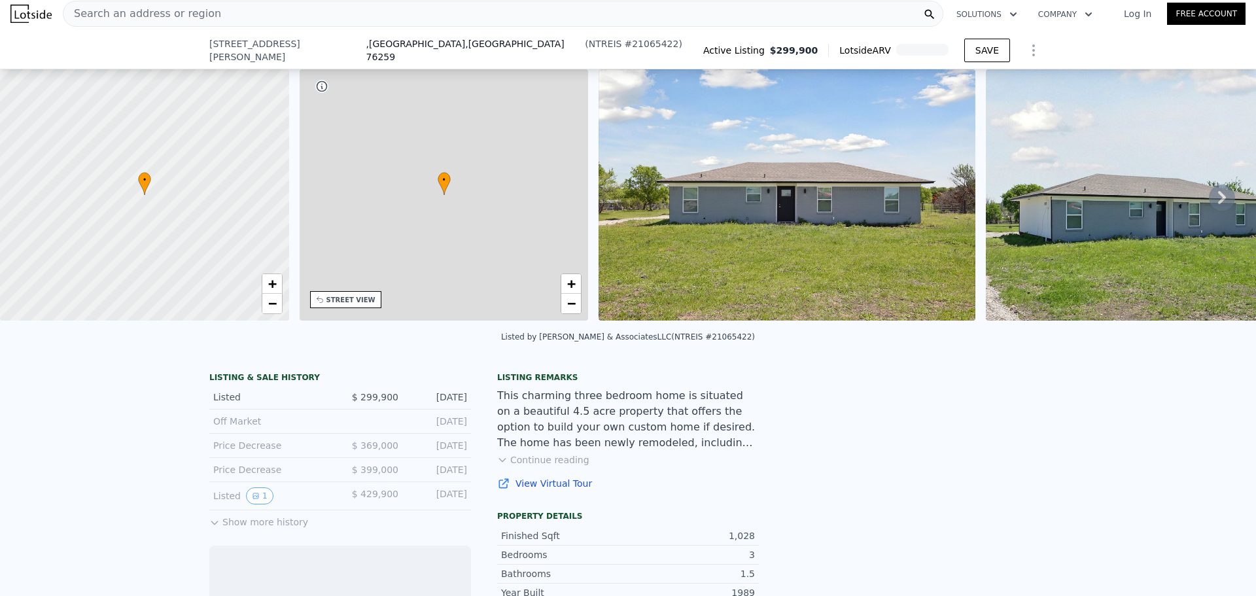
scroll to position [262, 0]
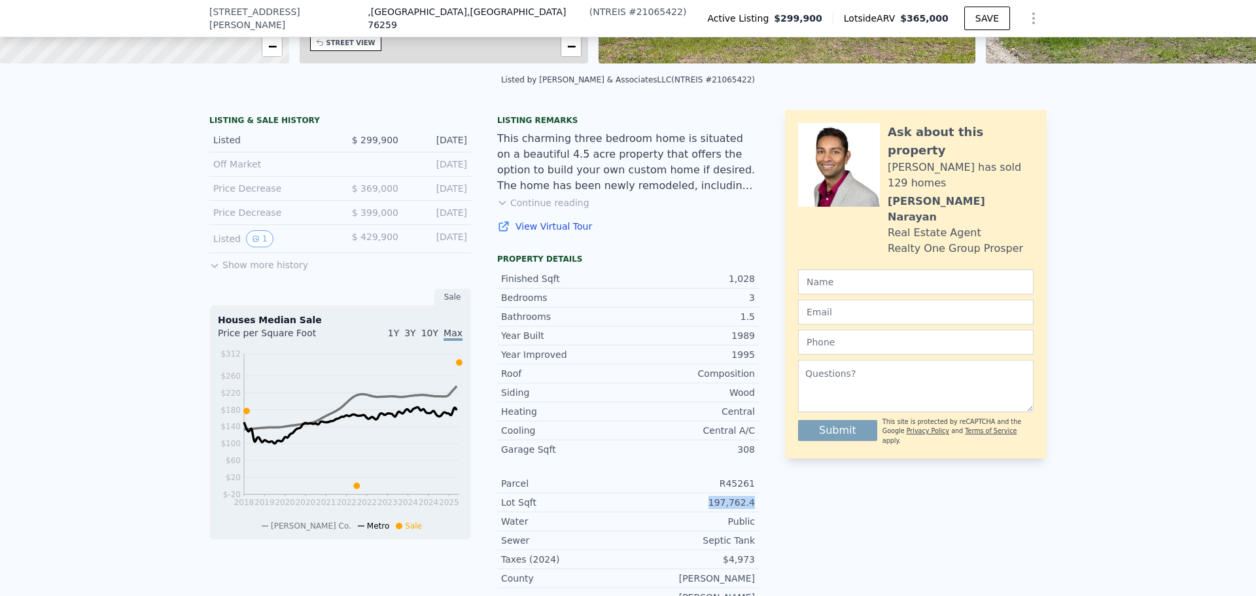
drag, startPoint x: 754, startPoint y: 510, endPoint x: 713, endPoint y: 506, distance: 41.4
click at [713, 506] on div "LISTING & SALE HISTORY Listed $ 299,900 [DATE] Off Market [DATE] Price Decrease…" at bounding box center [627, 376] width 837 height 533
copy div "197,762.4"
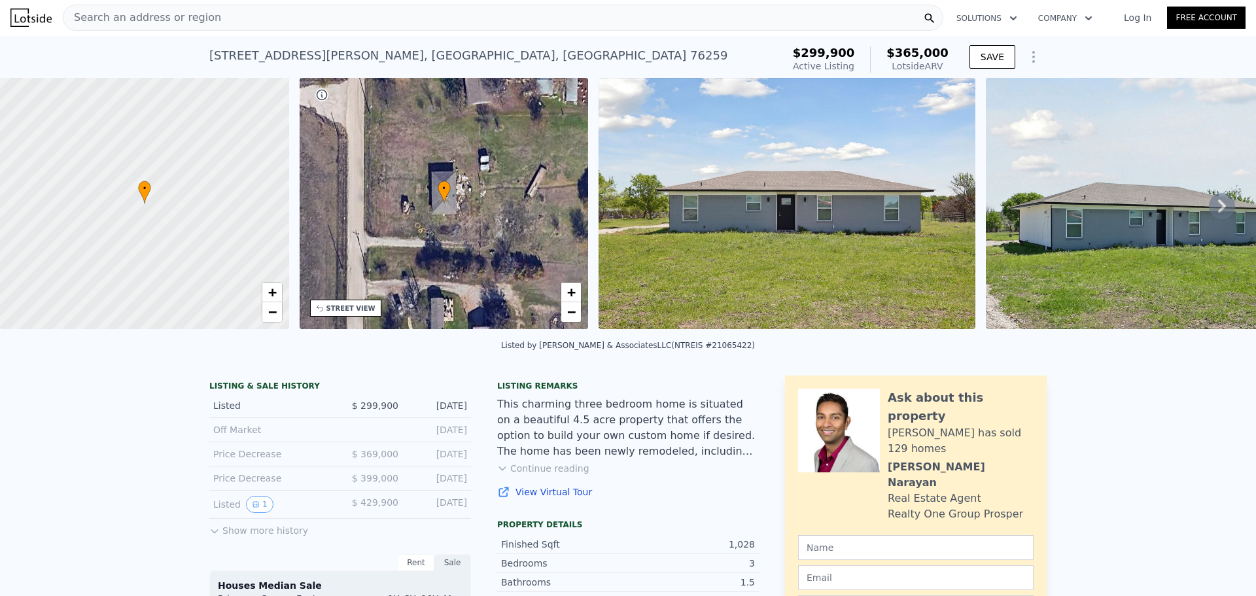
scroll to position [0, 0]
click at [296, 26] on div "Search an address or region" at bounding box center [503, 18] width 880 height 26
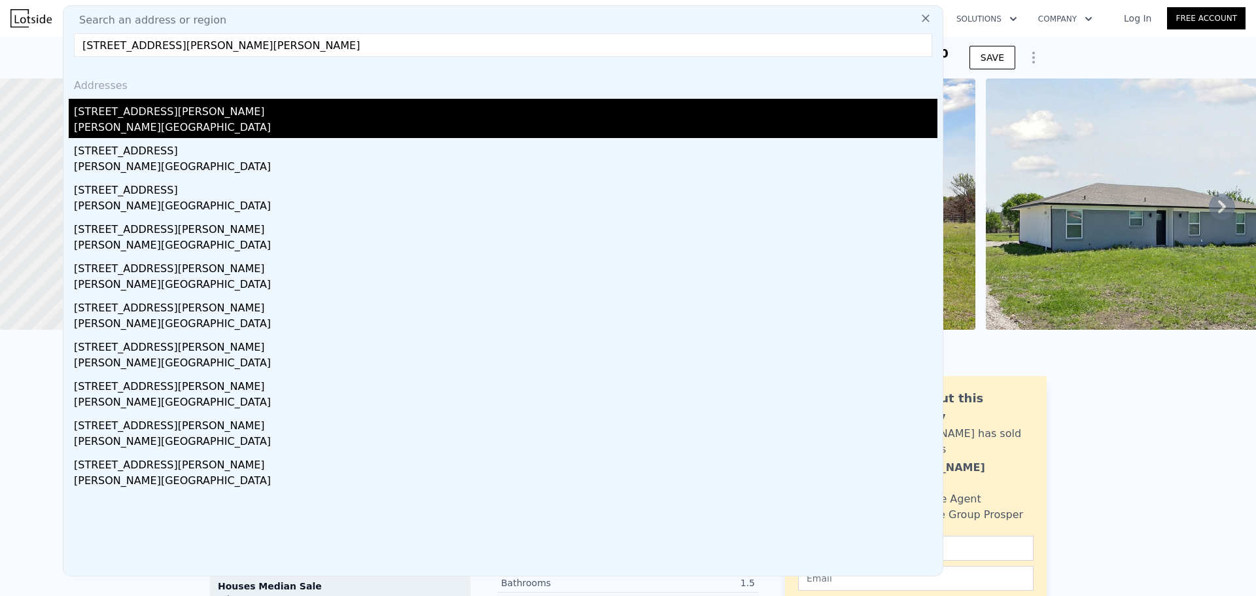
type input "[STREET_ADDRESS][PERSON_NAME][PERSON_NAME]"
click at [232, 119] on div "[STREET_ADDRESS][PERSON_NAME]" at bounding box center [505, 109] width 863 height 21
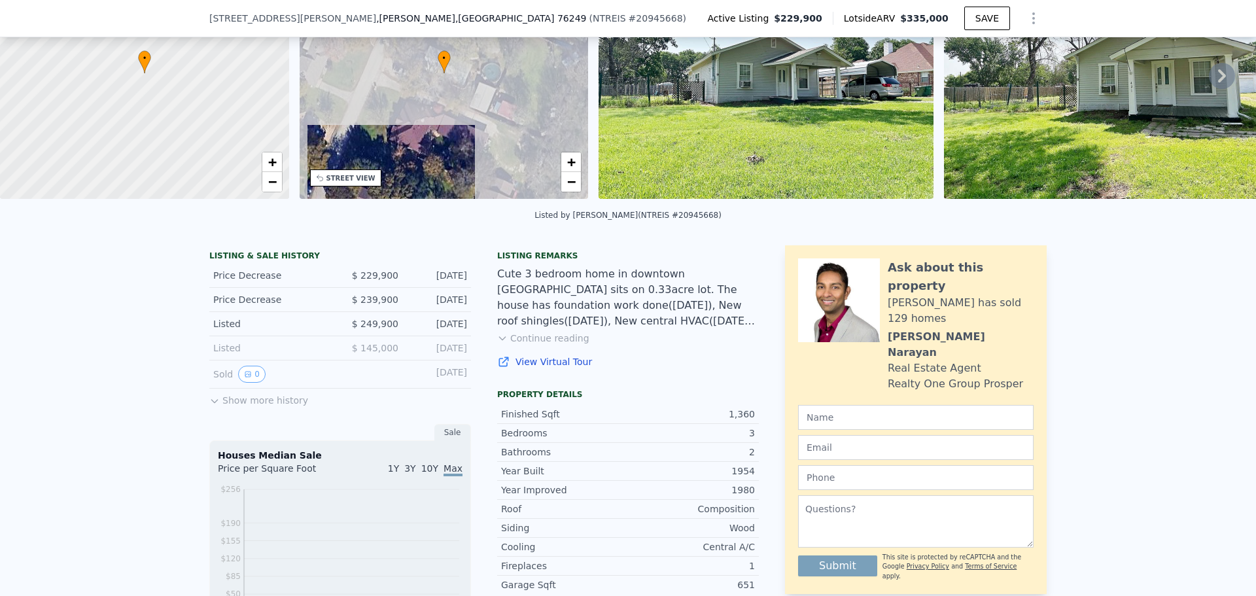
scroll to position [322, 0]
